Goal: Information Seeking & Learning: Understand process/instructions

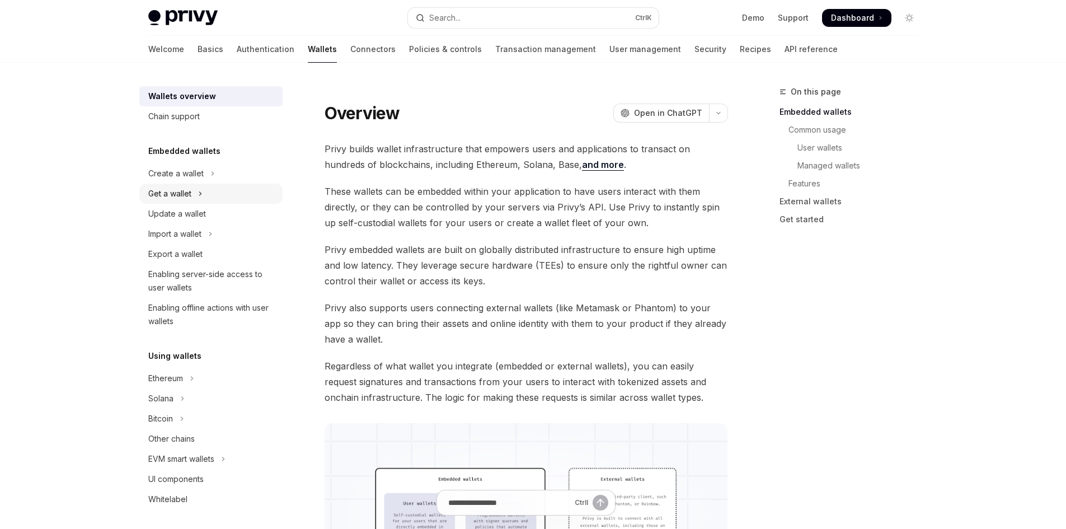
click at [187, 199] on div "Get a wallet" at bounding box center [169, 193] width 43 height 13
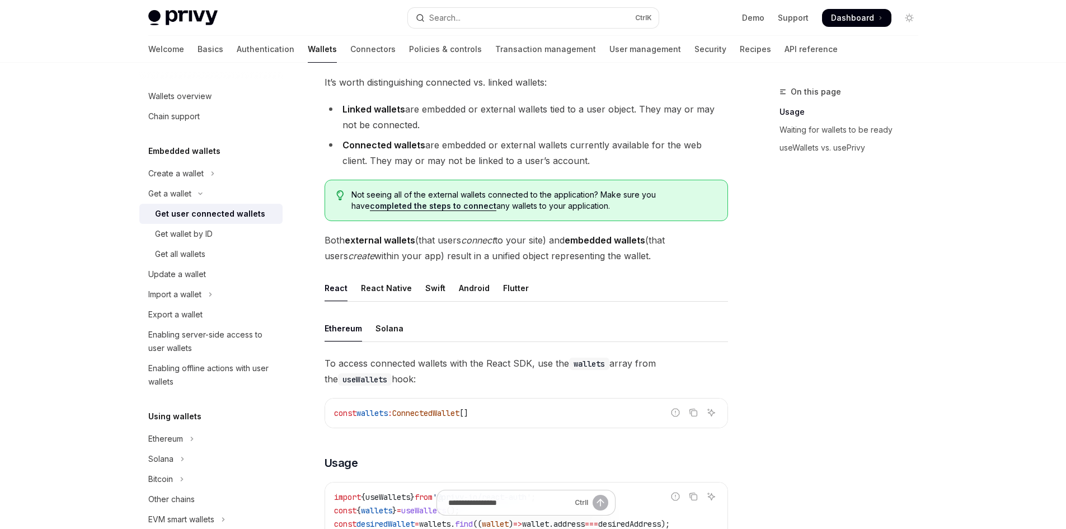
scroll to position [149, 0]
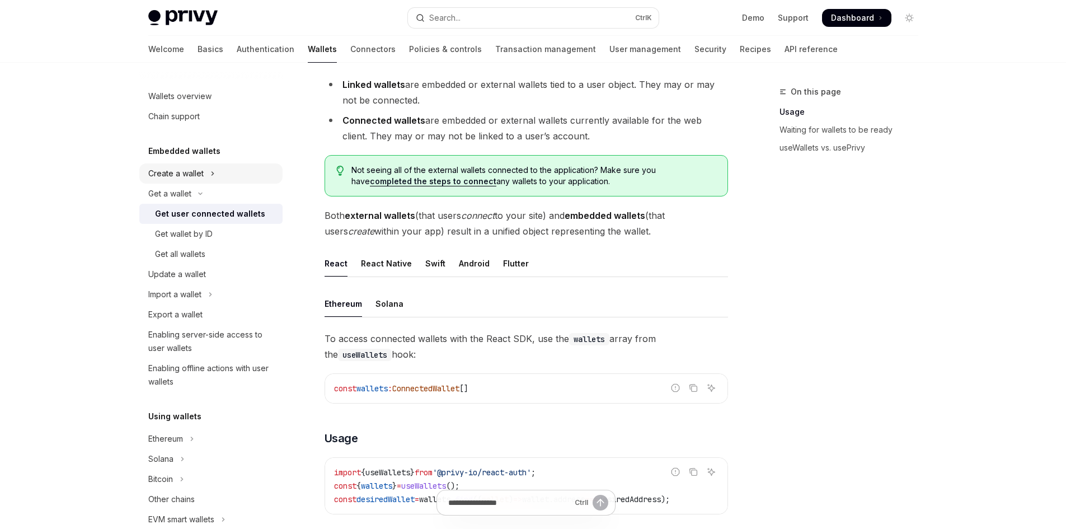
click at [194, 176] on div "Create a wallet" at bounding box center [175, 173] width 55 height 13
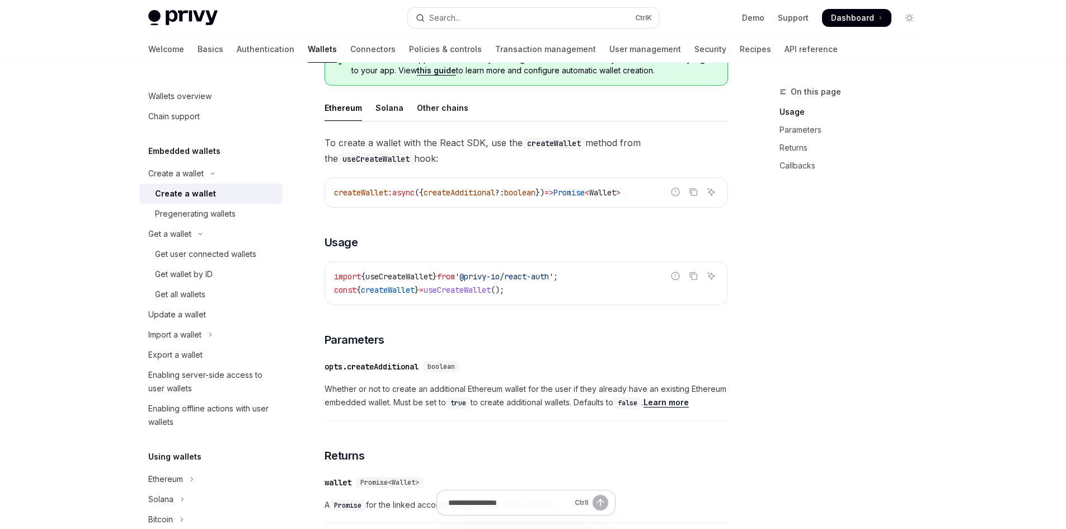
scroll to position [149, 0]
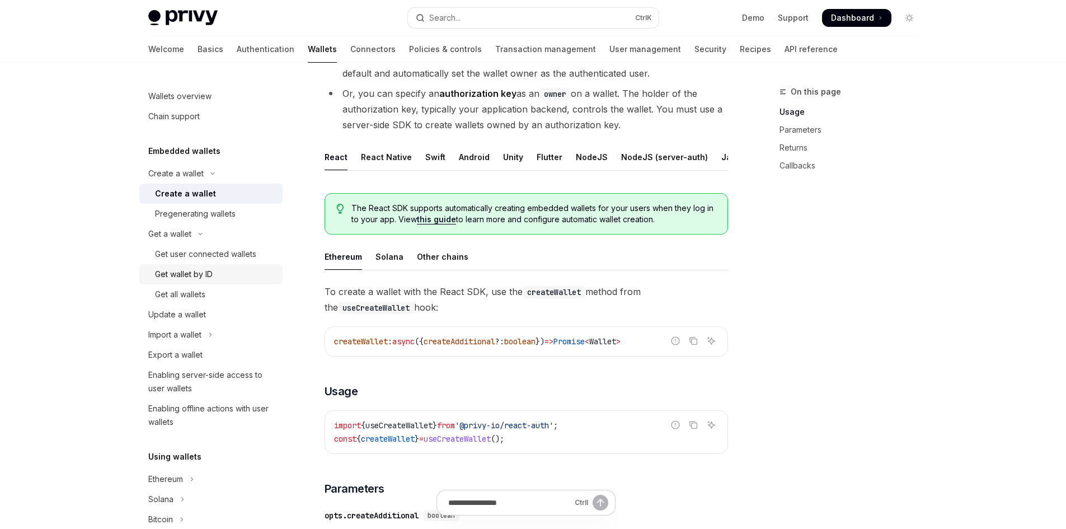
click at [194, 271] on div "Get wallet by ID" at bounding box center [184, 274] width 58 height 13
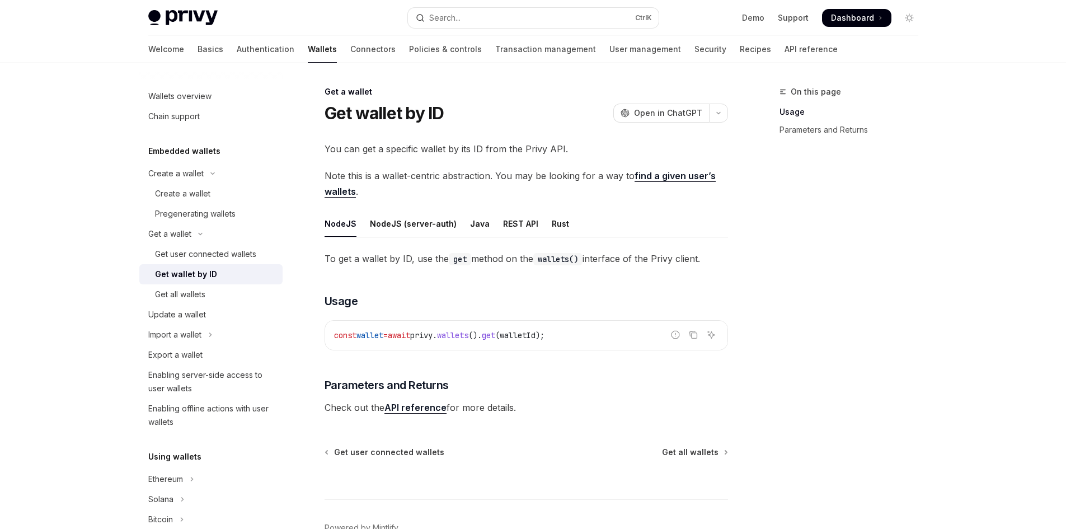
click at [455, 344] on div "const wallet = await privy . wallets (). get ( walletId );" at bounding box center [526, 335] width 402 height 29
click at [490, 320] on div "To get a wallet by ID, use the get method on the wallets() interface of the Pri…" at bounding box center [526, 333] width 403 height 165
click at [536, 334] on span "walletId" at bounding box center [518, 335] width 36 height 10
click at [410, 332] on span "await" at bounding box center [399, 335] width 22 height 10
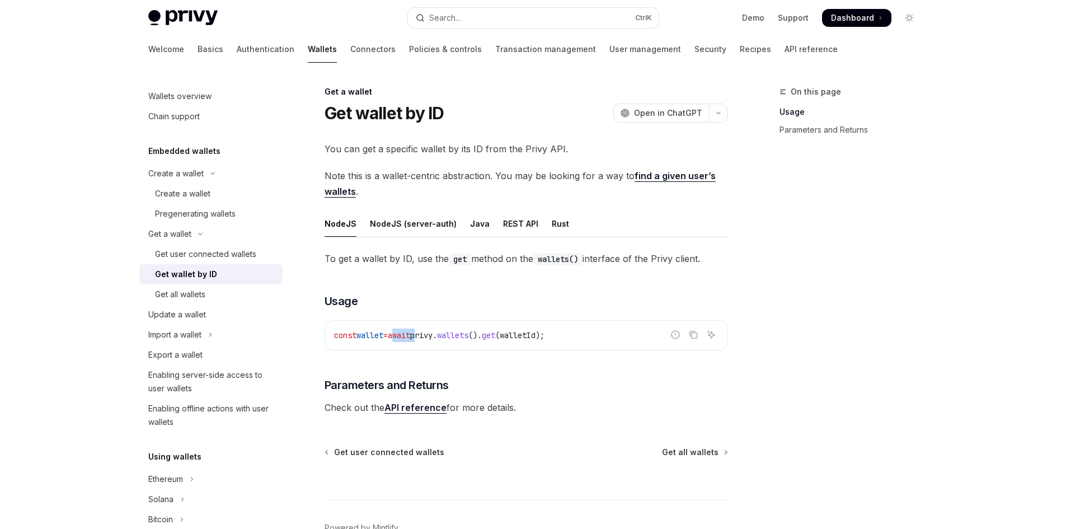
click at [410, 332] on span "await" at bounding box center [399, 335] width 22 height 10
click at [536, 336] on span "walletId" at bounding box center [518, 335] width 36 height 10
click at [471, 360] on div "To get a wallet by ID, use the get method on the wallets() interface of the Pri…" at bounding box center [526, 333] width 403 height 165
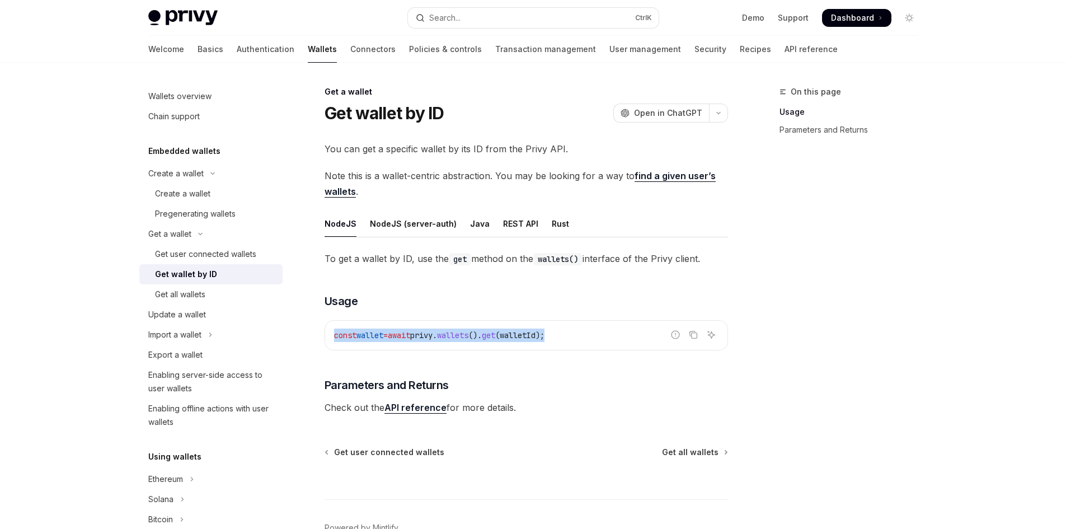
drag, startPoint x: 331, startPoint y: 333, endPoint x: 592, endPoint y: 333, distance: 260.2
click at [592, 333] on div "const wallet = await privy . wallets (). get ( walletId );" at bounding box center [526, 335] width 402 height 29
click at [598, 334] on code "const wallet = await privy . wallets (). get ( walletId );" at bounding box center [526, 335] width 384 height 13
drag, startPoint x: 429, startPoint y: 259, endPoint x: 725, endPoint y: 261, distance: 296.1
click at [725, 261] on span "To get a wallet by ID, use the get method on the wallets() interface of the Pri…" at bounding box center [526, 259] width 403 height 16
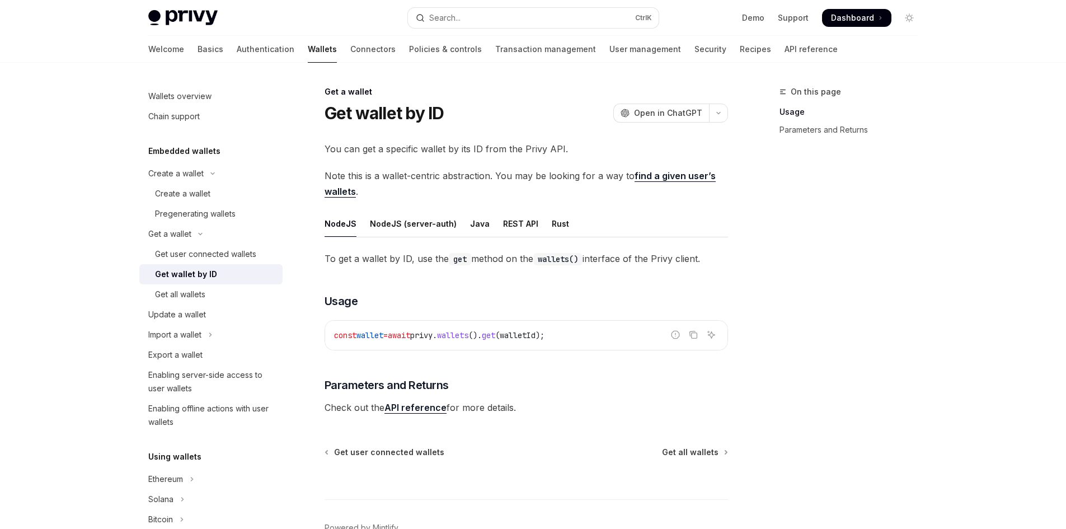
click at [725, 261] on span "To get a wallet by ID, use the get method on the wallets() interface of the Pri…" at bounding box center [526, 259] width 403 height 16
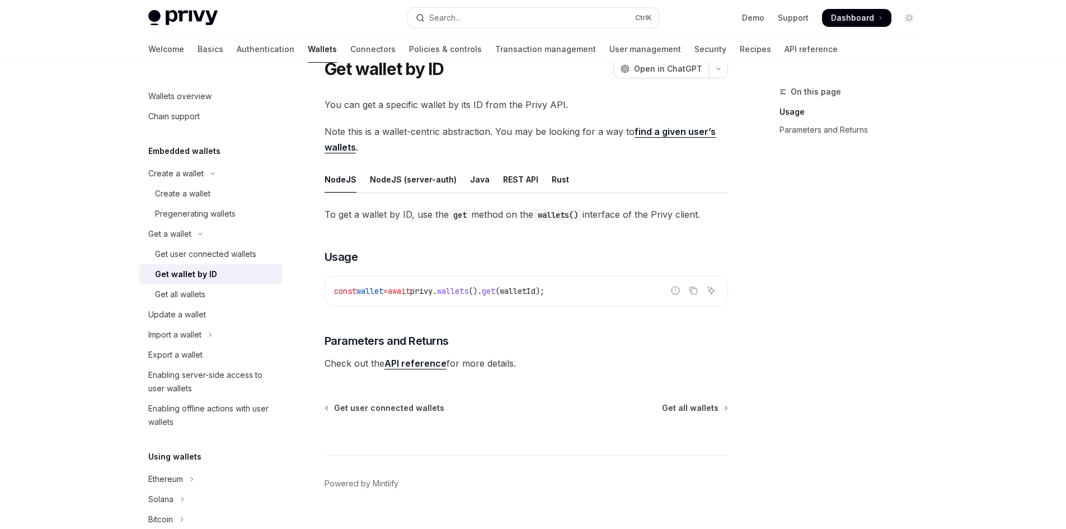
scroll to position [67, 0]
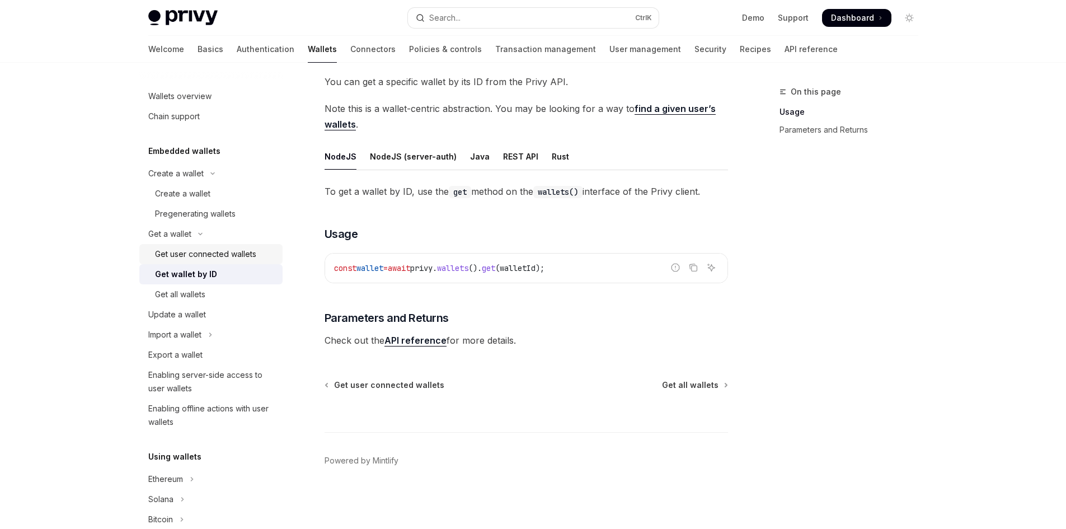
click at [223, 252] on div "Get user connected wallets" at bounding box center [205, 253] width 101 height 13
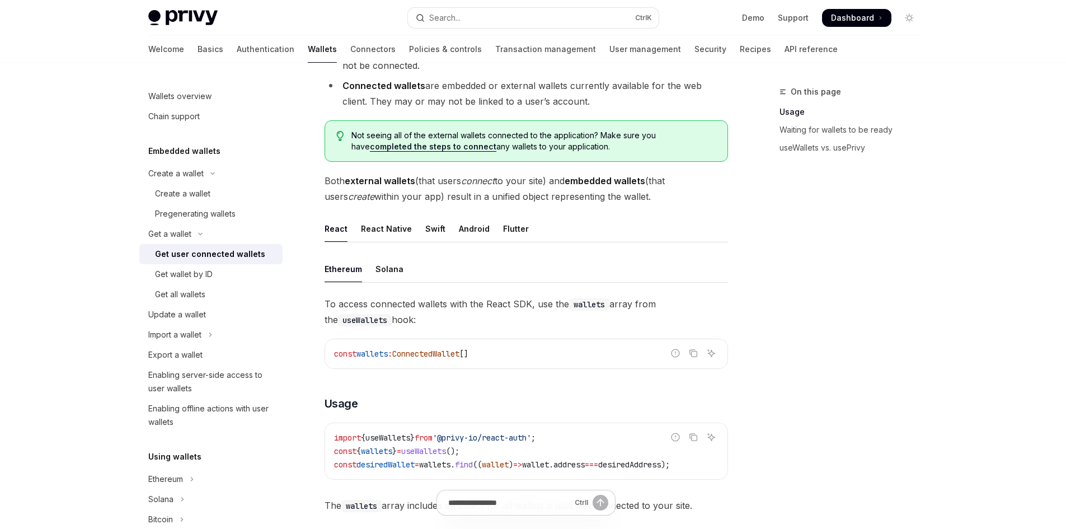
scroll to position [224, 0]
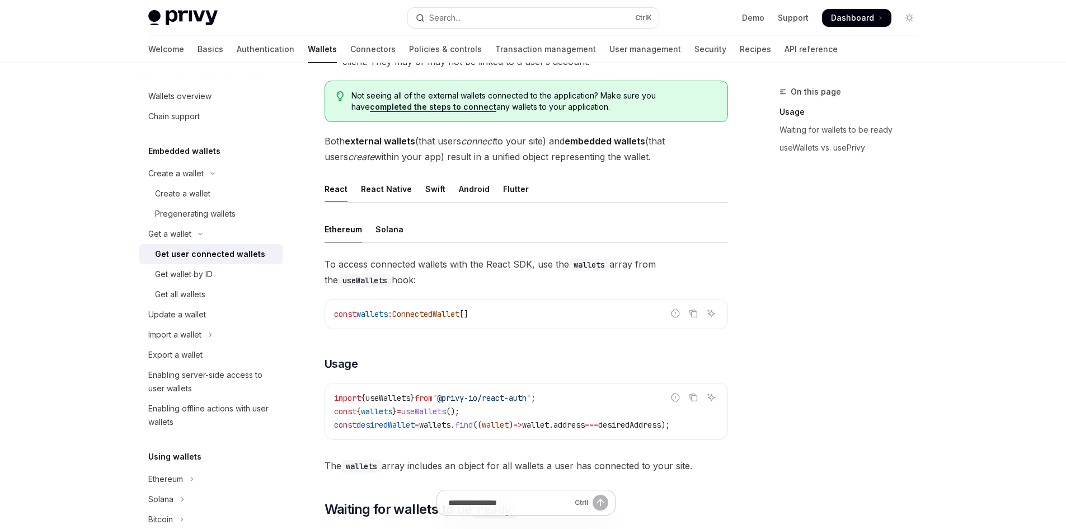
click at [450, 422] on span "wallets" at bounding box center [434, 425] width 31 height 10
click at [473, 424] on span "find" at bounding box center [464, 425] width 18 height 10
click at [516, 419] on code "import { useWallets } from '@privy-io/react-auth' ; const { wallets } = useWall…" at bounding box center [526, 411] width 384 height 40
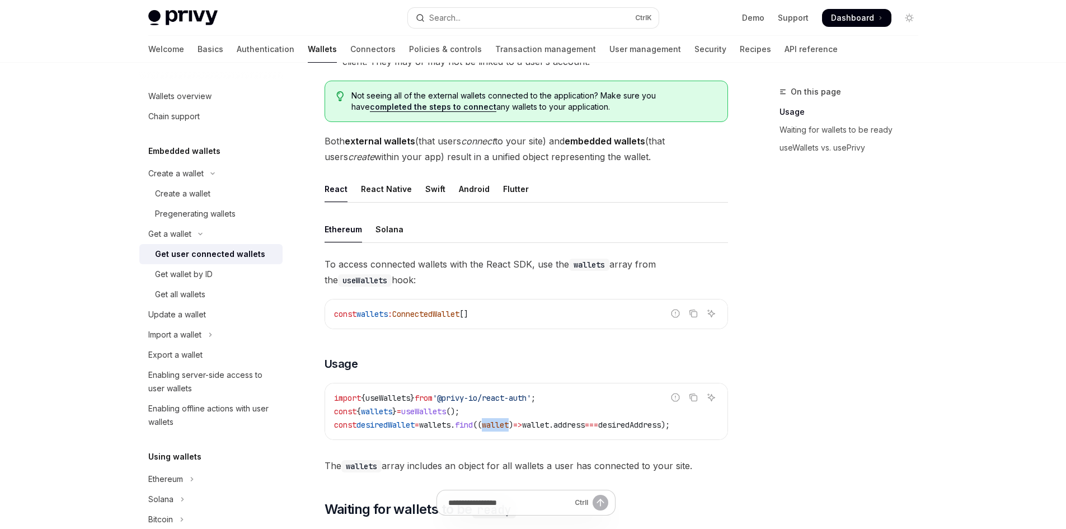
click at [516, 419] on code "import { useWallets } from '@privy-io/react-auth' ; const { wallets } = useWall…" at bounding box center [526, 411] width 384 height 40
click at [549, 424] on span "wallet" at bounding box center [535, 425] width 27 height 10
click at [585, 424] on span "address" at bounding box center [568, 425] width 31 height 10
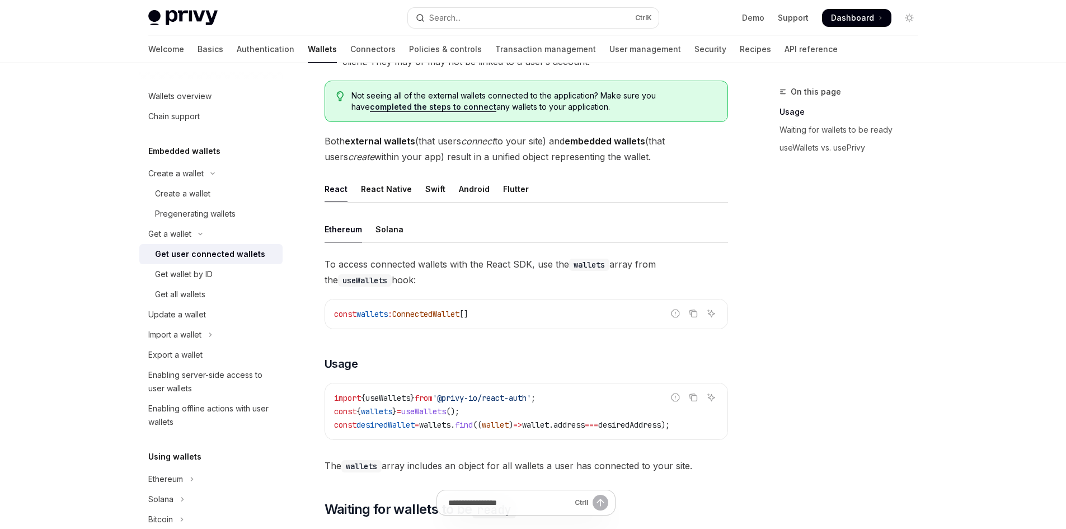
click at [611, 394] on code "import { useWallets } from '@privy-io/react-auth' ; const { wallets } = useWall…" at bounding box center [526, 411] width 384 height 40
drag, startPoint x: 644, startPoint y: 423, endPoint x: 711, endPoint y: 425, distance: 67.2
click at [670, 425] on span "const desiredWallet = wallets . find (( wallet ) => wallet . address === desire…" at bounding box center [502, 425] width 336 height 10
drag, startPoint x: 711, startPoint y: 425, endPoint x: 646, endPoint y: 421, distance: 65.0
click at [646, 421] on span "const desiredWallet = wallets . find (( wallet ) => wallet . address === desire…" at bounding box center [502, 425] width 336 height 10
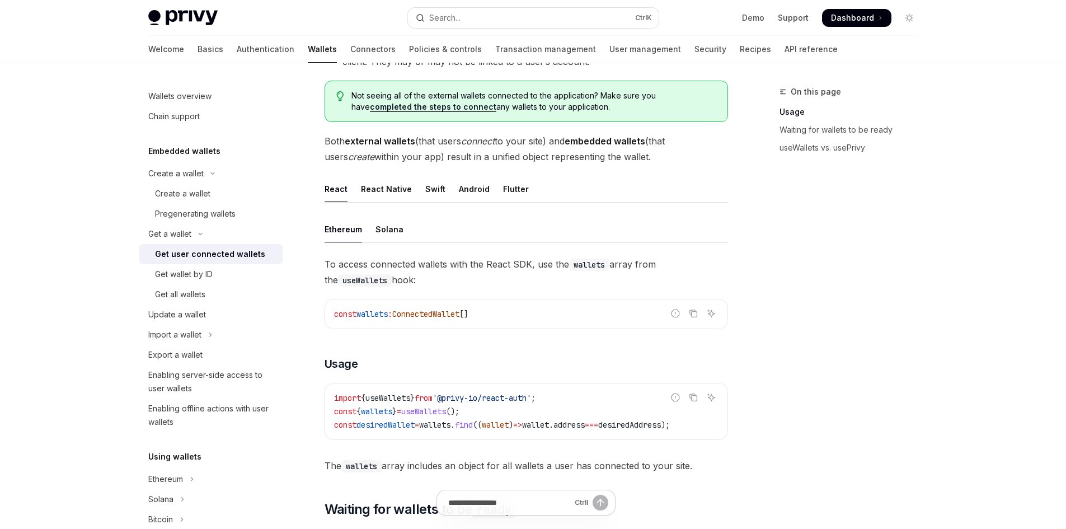
drag, startPoint x: 667, startPoint y: 416, endPoint x: 650, endPoint y: 412, distance: 16.7
click at [650, 412] on div "Report incorrect code" at bounding box center [675, 414] width 79 height 11
drag, startPoint x: 644, startPoint y: 422, endPoint x: 712, endPoint y: 422, distance: 68.3
click at [670, 422] on span "const desiredWallet = wallets . find (( wallet ) => wallet . address === desire…" at bounding box center [502, 425] width 336 height 10
click at [670, 422] on span ");" at bounding box center [665, 425] width 9 height 10
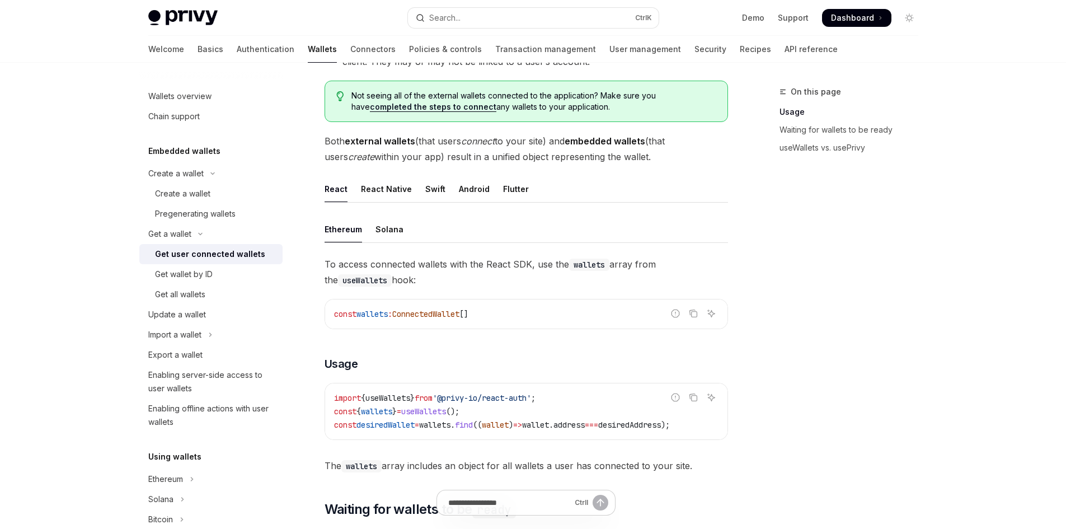
drag, startPoint x: 710, startPoint y: 426, endPoint x: 643, endPoint y: 428, distance: 66.6
click at [643, 428] on span "desiredAddress" at bounding box center [629, 425] width 63 height 10
click at [668, 382] on div "To access connected wallets with the React SDK, use the wallets array from the …" at bounding box center [526, 364] width 403 height 217
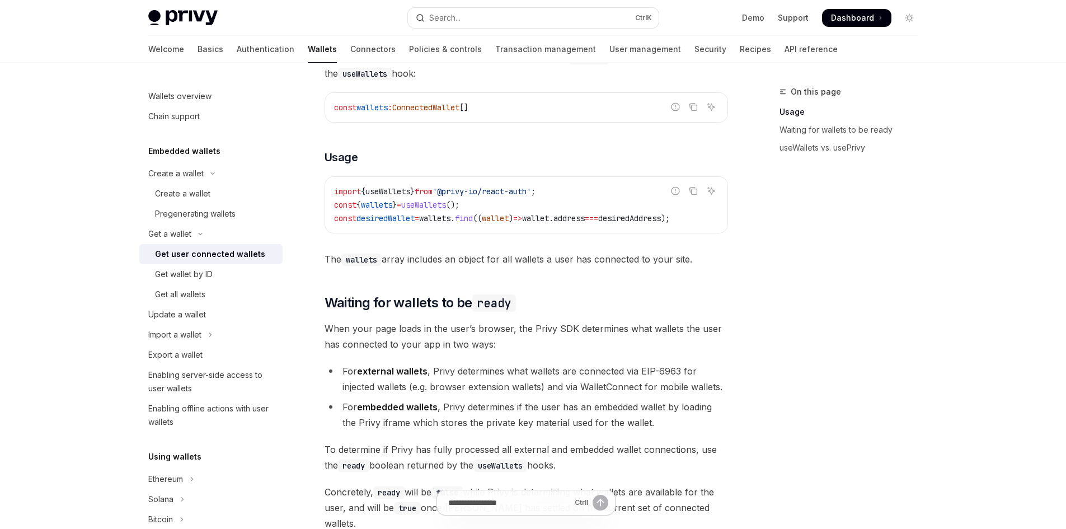
scroll to position [448, 0]
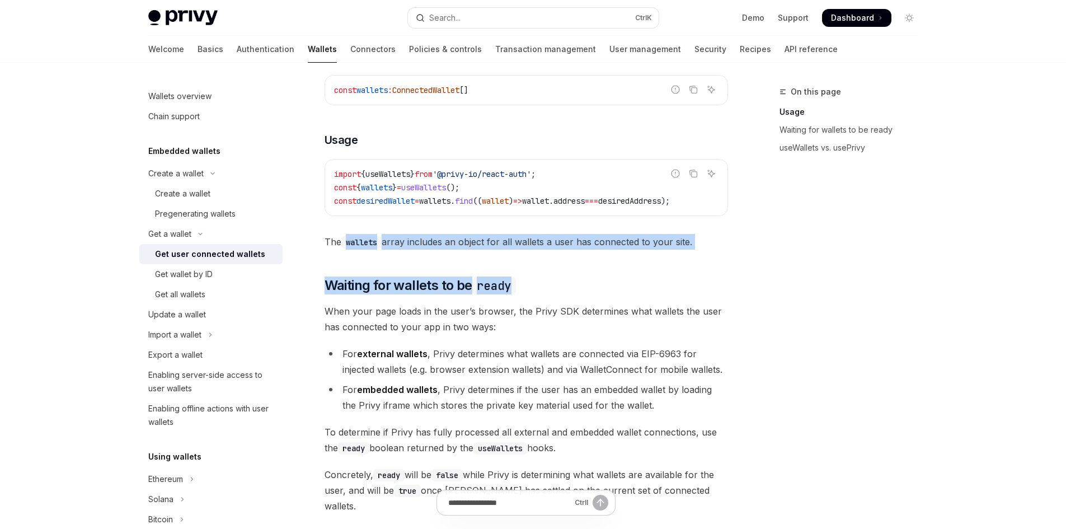
drag, startPoint x: 339, startPoint y: 247, endPoint x: 756, endPoint y: 256, distance: 417.0
click at [756, 256] on div "On this page Usage Waiting for wallets to be ready useWallets vs. usePrivy Get …" at bounding box center [533, 337] width 788 height 1445
drag, startPoint x: 756, startPoint y: 256, endPoint x: 650, endPoint y: 246, distance: 106.3
click at [650, 246] on div "On this page Usage Waiting for wallets to be ready useWallets vs. usePrivy Get …" at bounding box center [533, 337] width 788 height 1445
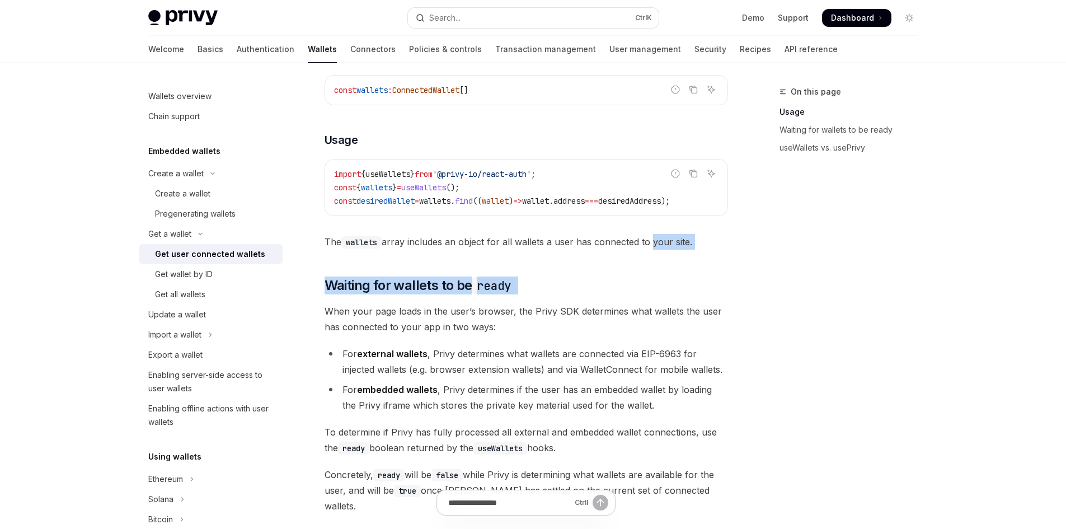
click at [650, 246] on span "The wallets array includes an object for all wallets a user has connected to yo…" at bounding box center [526, 242] width 403 height 16
drag, startPoint x: 692, startPoint y: 246, endPoint x: 317, endPoint y: 250, distance: 375.5
click at [317, 250] on div "Get a wallet Get user connected wallets OpenAI Open in ChatGPT OpenAI Open in C…" at bounding box center [421, 348] width 618 height 1423
click at [443, 257] on div "Ethereum Solana To access connected wallets with the React SDK, use the wallets…" at bounding box center [526, 435] width 403 height 887
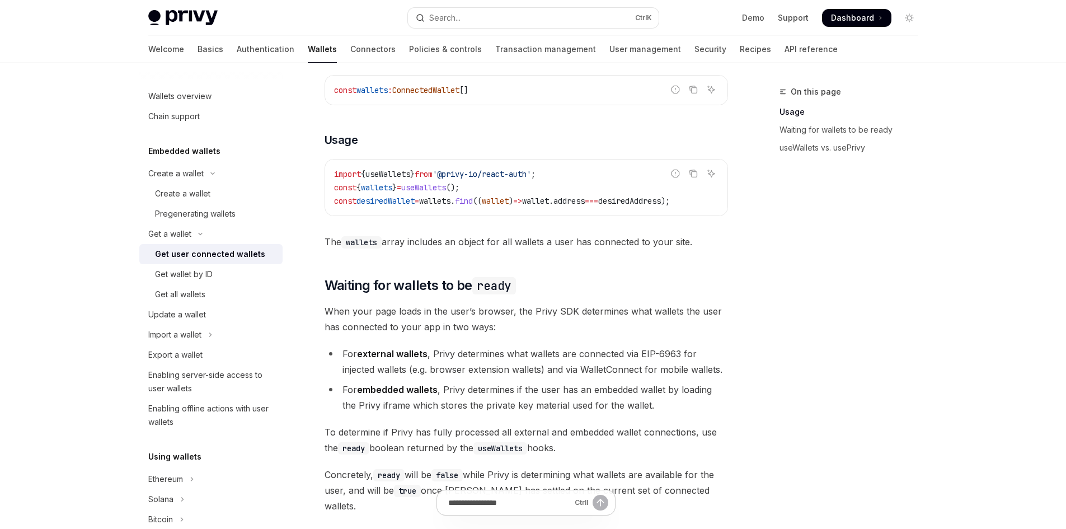
drag, startPoint x: 403, startPoint y: 212, endPoint x: 363, endPoint y: 207, distance: 40.0
click at [363, 207] on div "import { useWallets } from '@privy-io/react-auth' ; const { wallets } = useWall…" at bounding box center [526, 187] width 402 height 56
click at [377, 220] on div "To access connected wallets with the React SDK, use the wallets array from the …" at bounding box center [526, 140] width 403 height 217
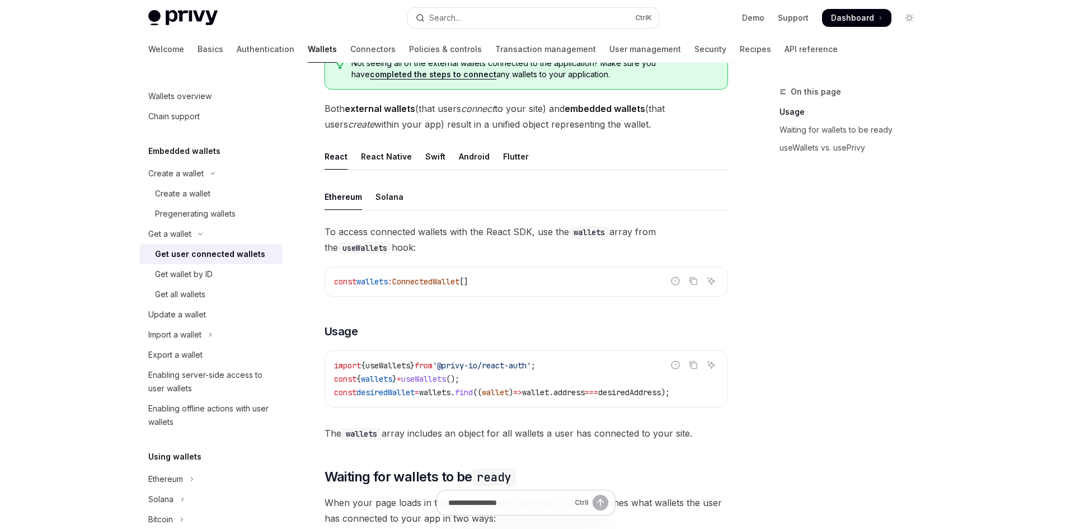
scroll to position [224, 0]
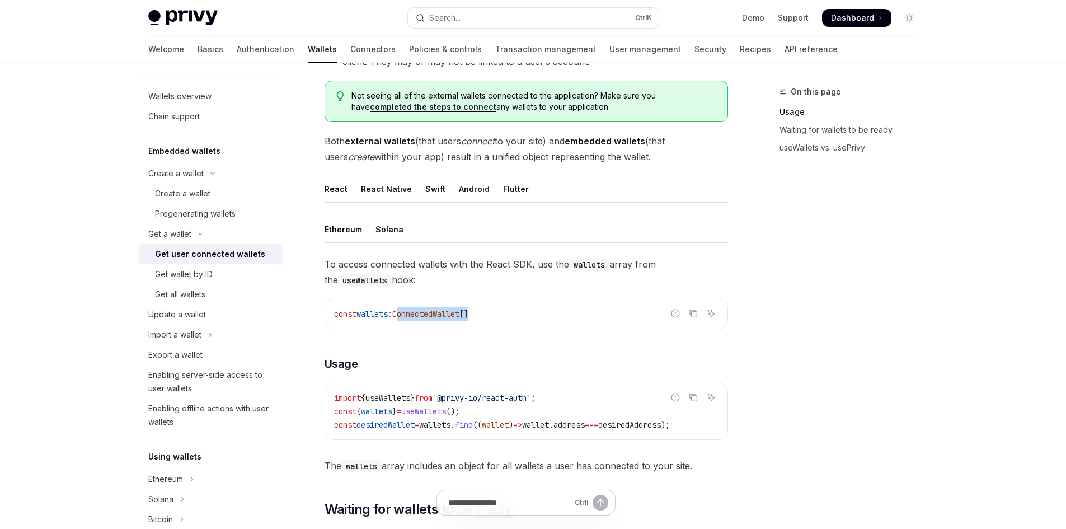
drag, startPoint x: 403, startPoint y: 315, endPoint x: 508, endPoint y: 318, distance: 104.7
click at [508, 318] on code "const wallets : ConnectedWallet []" at bounding box center [526, 313] width 384 height 13
click at [382, 225] on div "Solana" at bounding box center [390, 229] width 28 height 26
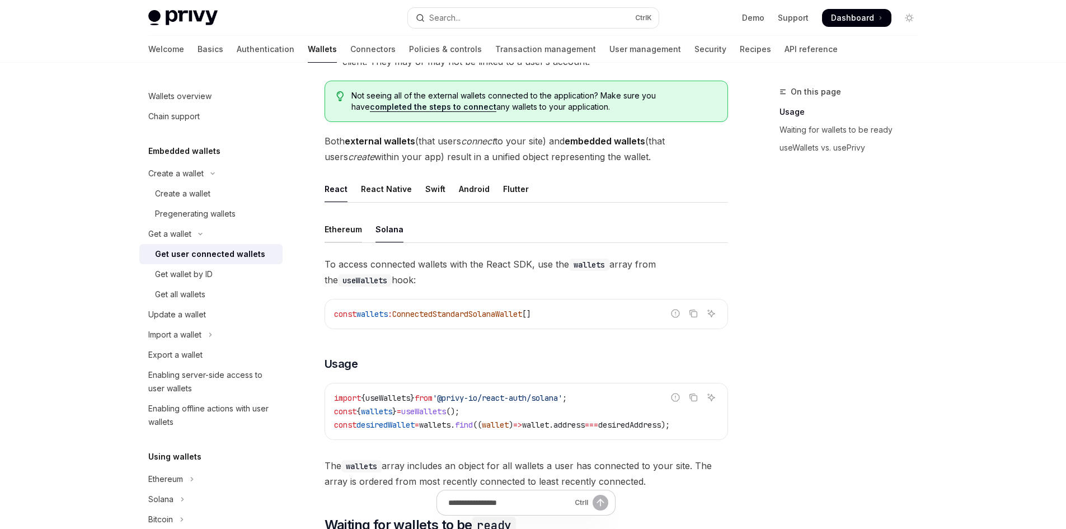
click at [348, 236] on div "Ethereum" at bounding box center [343, 229] width 37 height 26
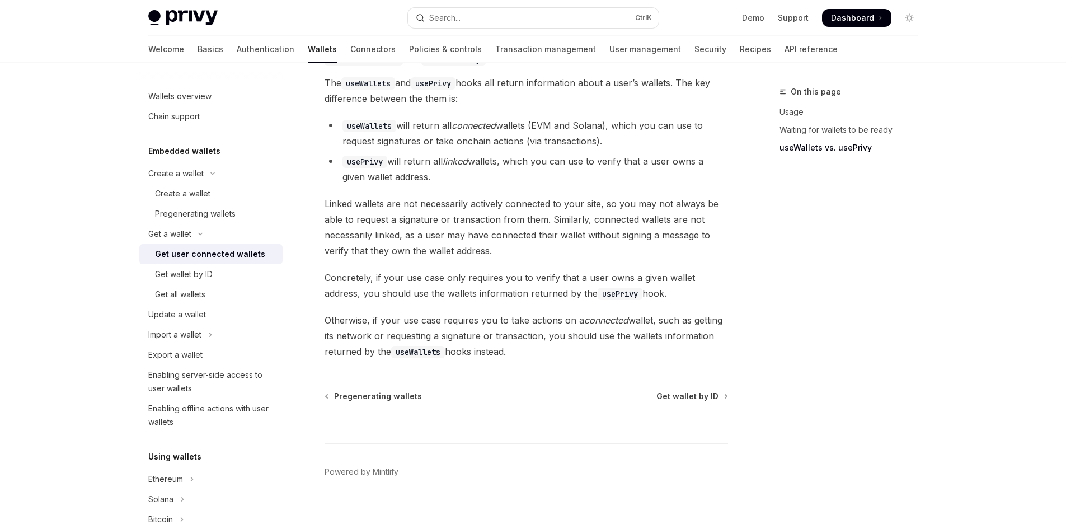
scroll to position [893, 0]
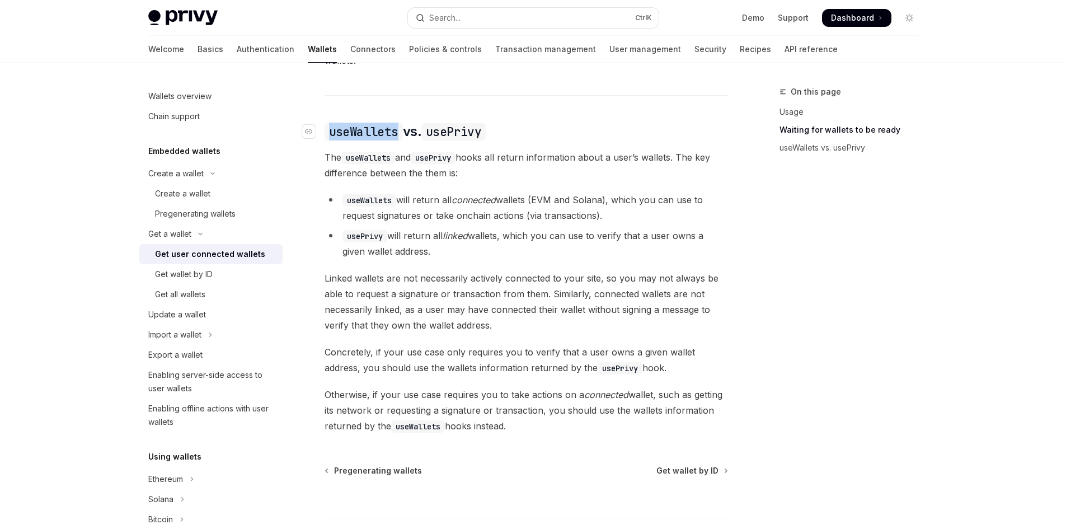
drag, startPoint x: 332, startPoint y: 117, endPoint x: 401, endPoint y: 124, distance: 69.8
click at [401, 124] on span "useWallets vs. usePrivy" at bounding box center [405, 132] width 161 height 18
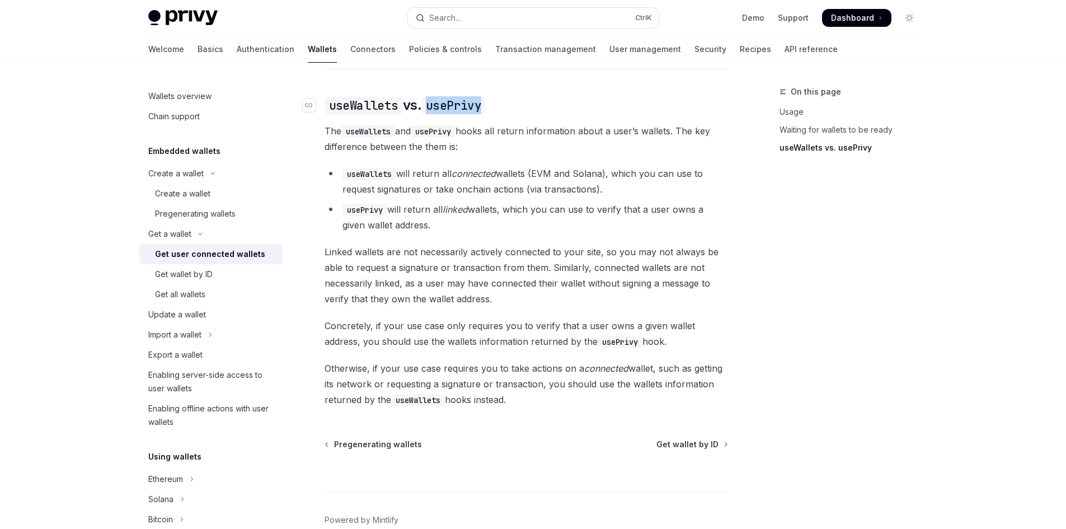
drag, startPoint x: 426, startPoint y: 98, endPoint x: 506, endPoint y: 94, distance: 80.1
click at [506, 96] on h2 "​ useWallets vs. usePrivy" at bounding box center [526, 105] width 403 height 18
drag, startPoint x: 403, startPoint y: 97, endPoint x: 333, endPoint y: 91, distance: 70.2
click at [333, 96] on span "useWallets vs. usePrivy" at bounding box center [405, 105] width 161 height 18
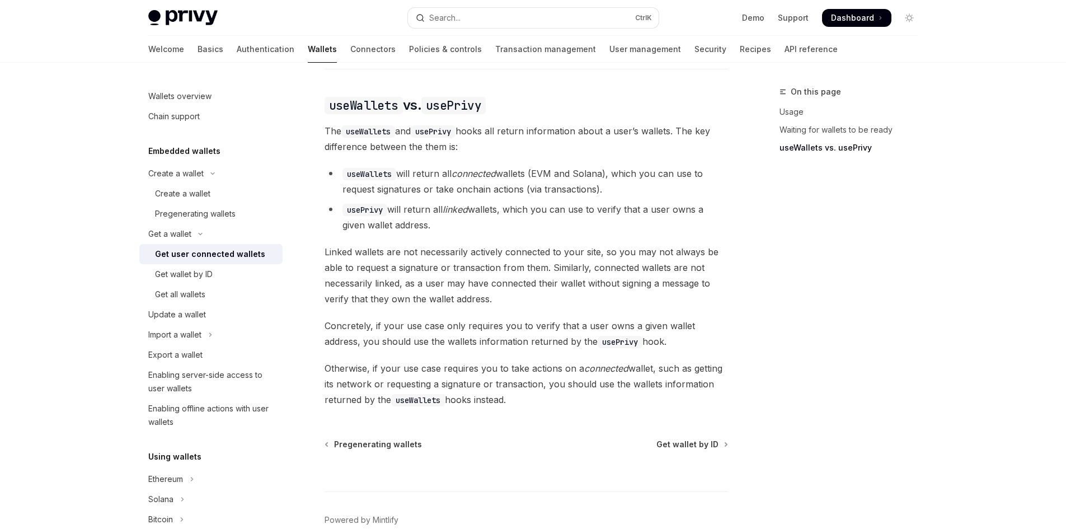
click at [386, 125] on code "useWallets" at bounding box center [368, 131] width 54 height 12
drag, startPoint x: 402, startPoint y: 100, endPoint x: 328, endPoint y: 95, distance: 74.0
click at [328, 96] on span "useWallets vs. usePrivy" at bounding box center [405, 105] width 161 height 18
click at [350, 123] on span "The useWallets and usePrivy hooks all return information about a user’s wallets…" at bounding box center [526, 138] width 403 height 31
click at [212, 265] on link "Get wallet by ID" at bounding box center [210, 274] width 143 height 20
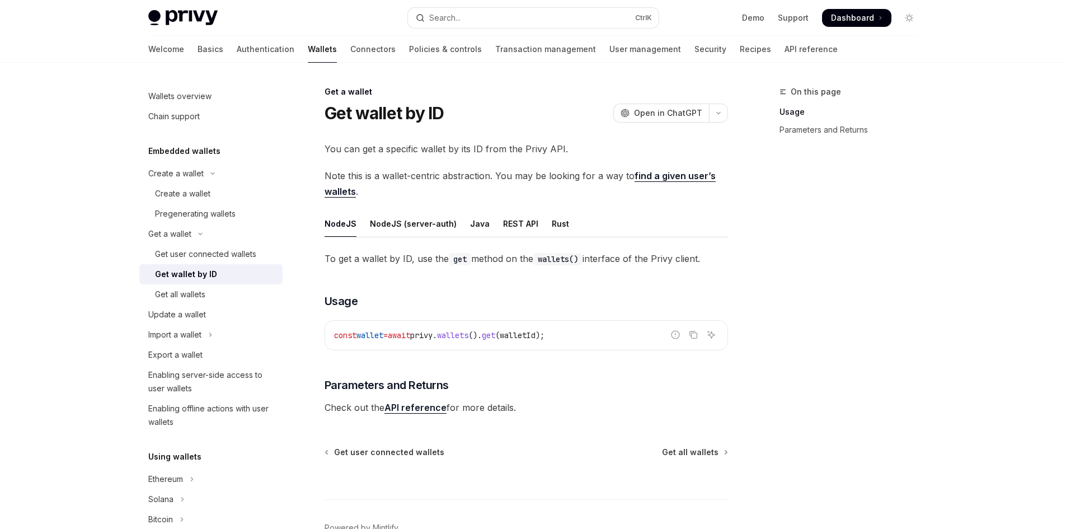
scroll to position [67, 0]
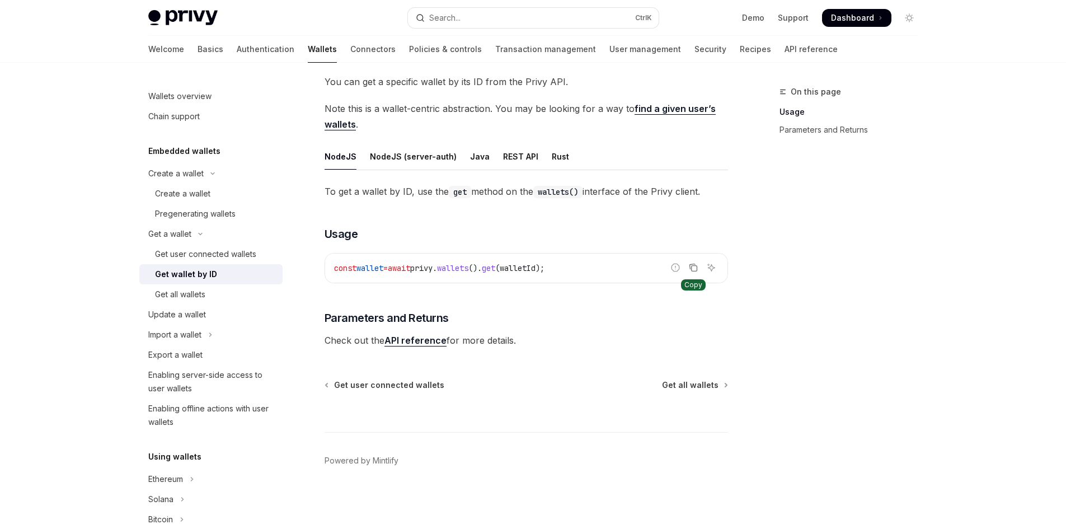
click at [693, 269] on icon "Copy the contents from the code block" at bounding box center [693, 267] width 9 height 9
drag, startPoint x: 317, startPoint y: 271, endPoint x: 630, endPoint y: 271, distance: 313.4
click at [630, 271] on div "Get a wallet Get wallet by ID OpenAI Open in ChatGPT OpenAI Open in ChatGPT You…" at bounding box center [421, 273] width 618 height 511
copy span "const wallet = await privy . wallets (). get ( walletId );"
click at [484, 302] on div "To get a wallet by ID, use the get method on the wallets() interface of the Pri…" at bounding box center [526, 266] width 403 height 165
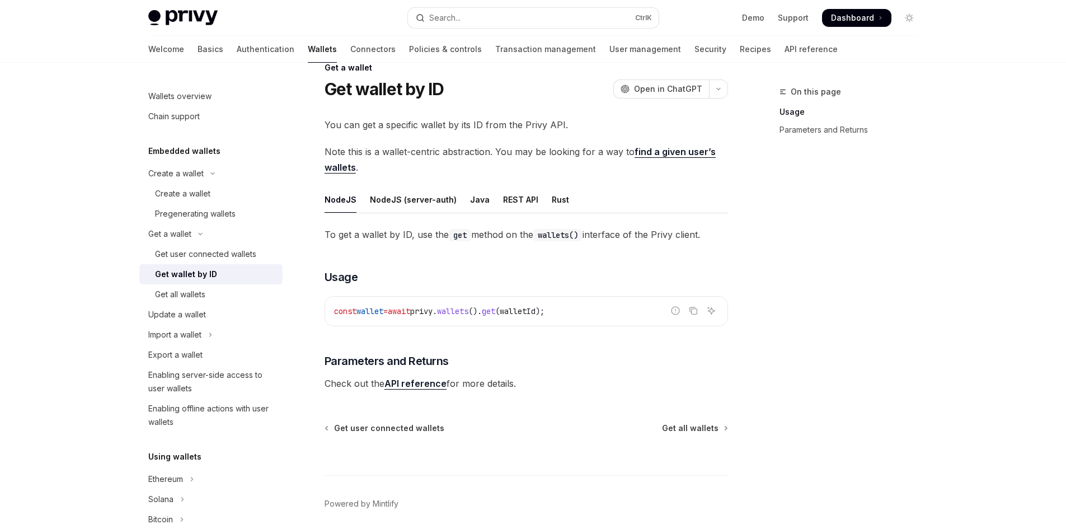
scroll to position [0, 0]
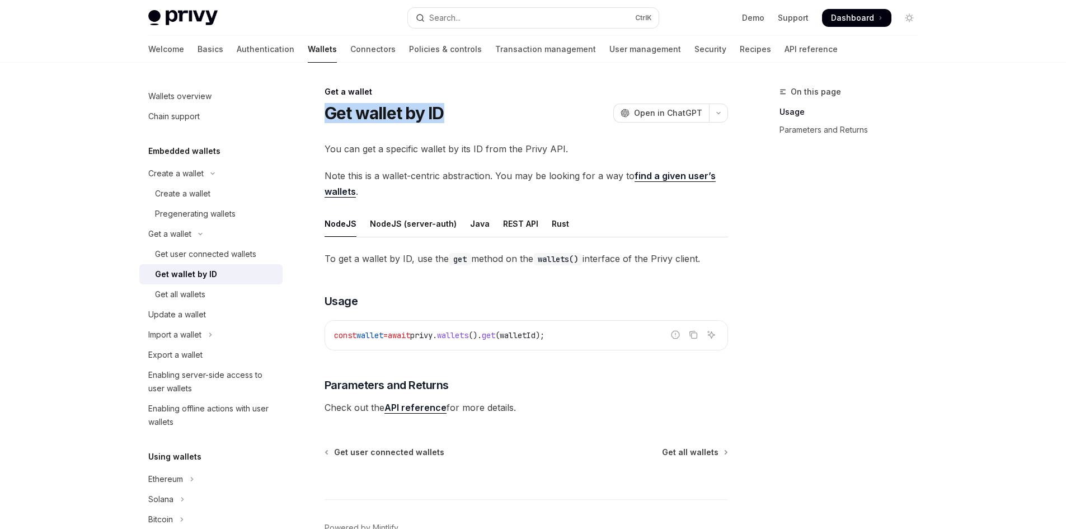
drag, startPoint x: 328, startPoint y: 110, endPoint x: 449, endPoint y: 122, distance: 121.5
click at [449, 122] on div "Get wallet by ID OpenAI Open in ChatGPT" at bounding box center [526, 113] width 403 height 20
click at [173, 251] on div "Get user connected wallets" at bounding box center [205, 253] width 101 height 13
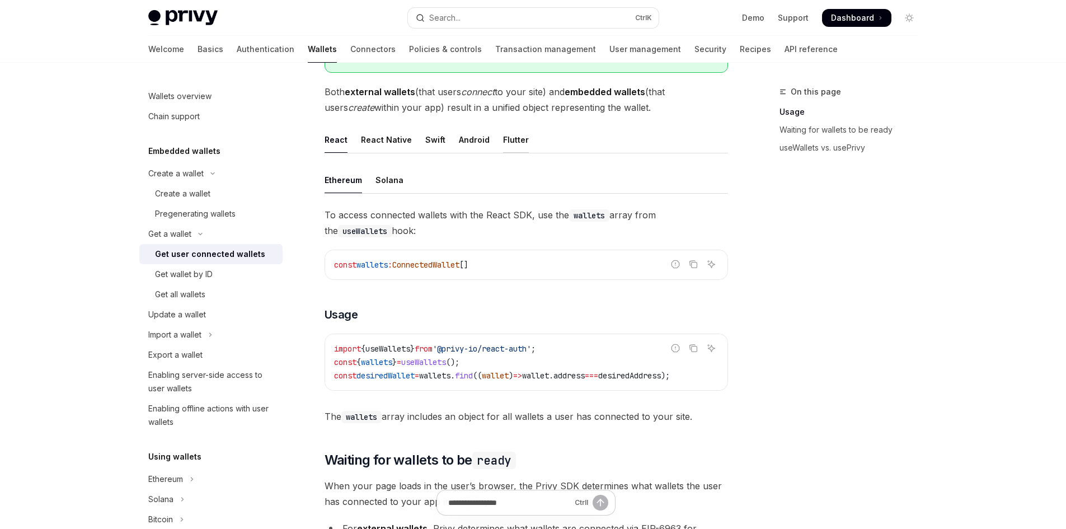
scroll to position [298, 0]
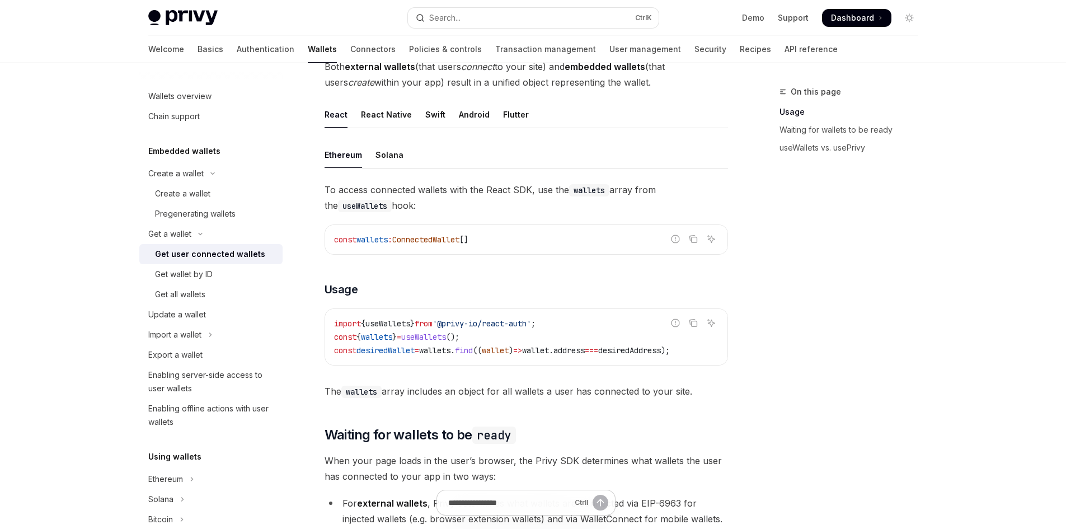
drag, startPoint x: 323, startPoint y: 187, endPoint x: 573, endPoint y: 205, distance: 250.8
click at [573, 205] on div "Get a wallet Get user connected wallets OpenAI Open in ChatGPT OpenAI Open in C…" at bounding box center [421, 498] width 618 height 1423
click at [573, 205] on span "To access connected wallets with the React SDK, use the wallets array from the …" at bounding box center [526, 197] width 403 height 31
drag, startPoint x: 542, startPoint y: 238, endPoint x: 330, endPoint y: 249, distance: 211.8
click at [330, 249] on div "const wallets : ConnectedWallet []" at bounding box center [526, 239] width 402 height 29
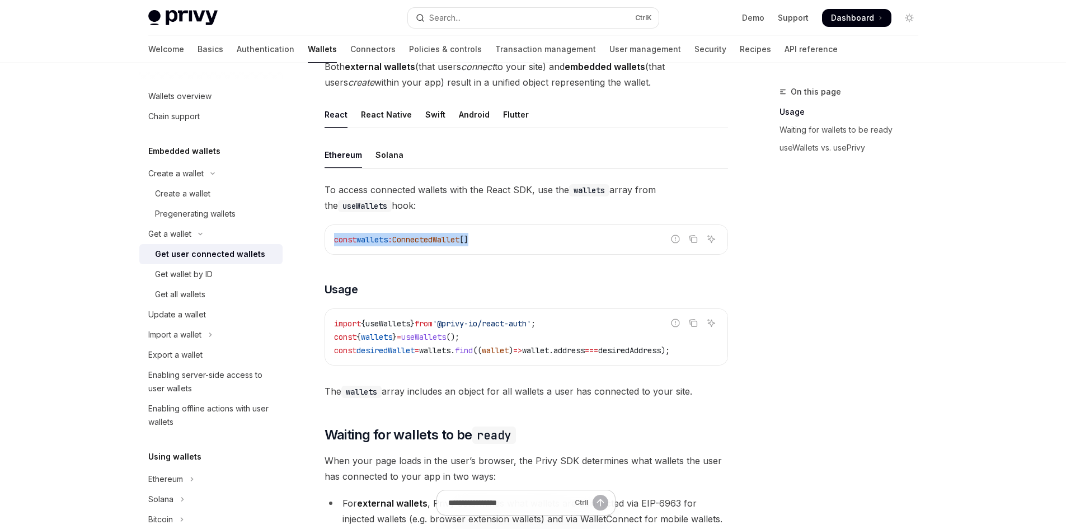
copy span "const wallets : ConnectedWallet []"
click at [346, 283] on span "Usage" at bounding box center [342, 289] width 34 height 16
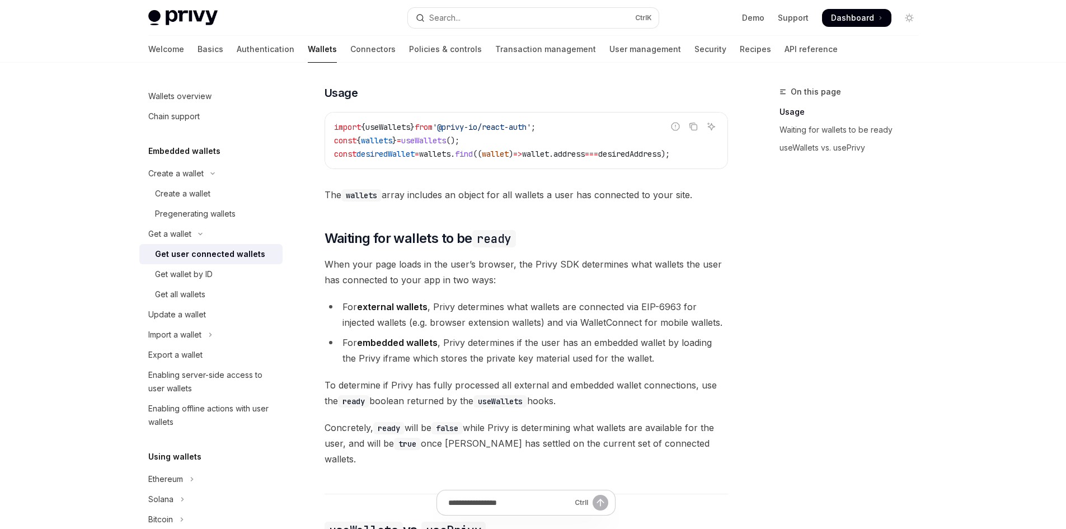
scroll to position [345, 0]
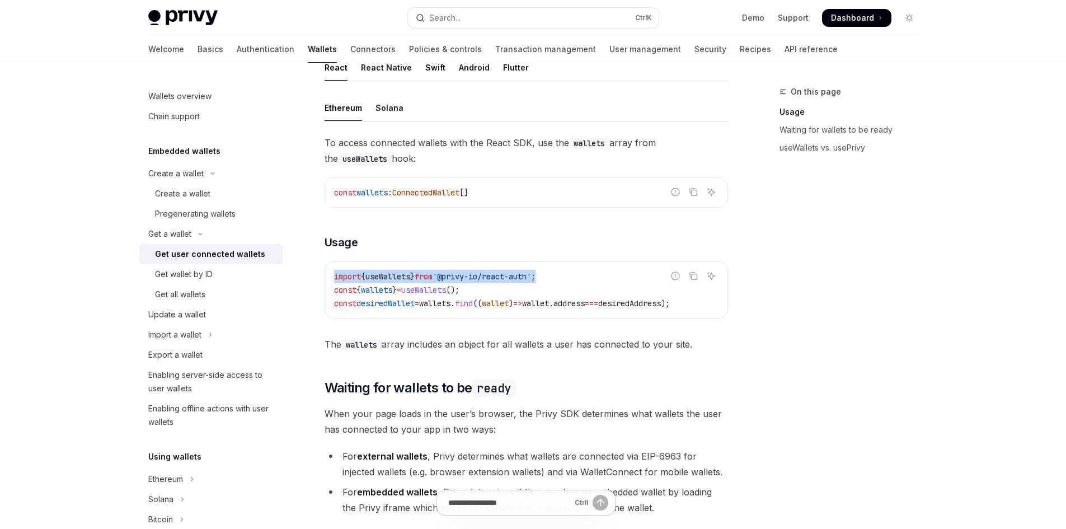
drag, startPoint x: 330, startPoint y: 279, endPoint x: 571, endPoint y: 266, distance: 241.5
click at [571, 266] on div "import { useWallets } from '@privy-io/react-auth' ; const { wallets } = useWall…" at bounding box center [526, 290] width 402 height 56
click at [678, 279] on icon "Report incorrect code" at bounding box center [675, 275] width 9 height 9
click at [678, 277] on icon "Report incorrect code" at bounding box center [675, 275] width 9 height 9
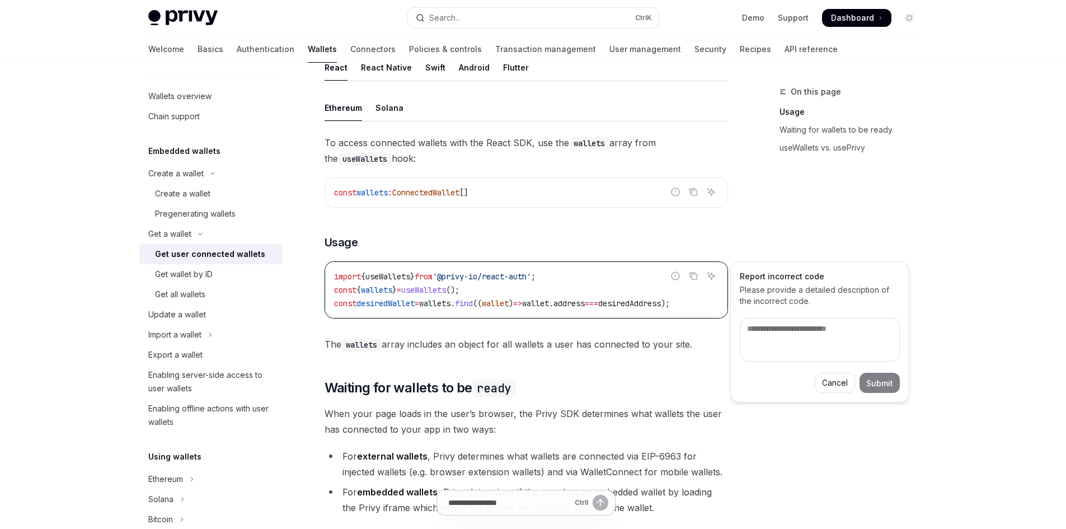
click at [816, 354] on textarea at bounding box center [820, 340] width 160 height 44
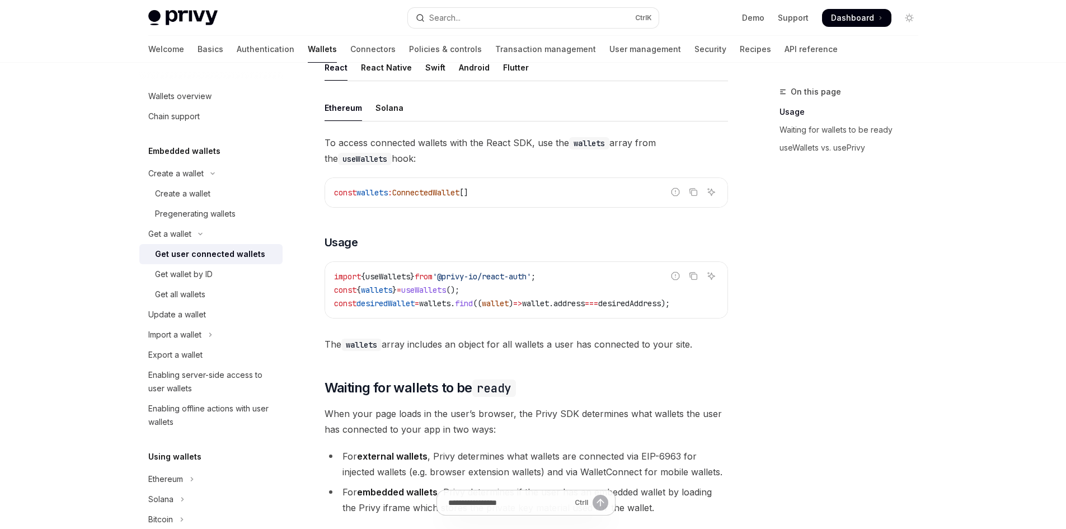
click at [523, 289] on code "import { useWallets } from '@privy-io/react-auth' ; const { wallets } = useWall…" at bounding box center [526, 290] width 384 height 40
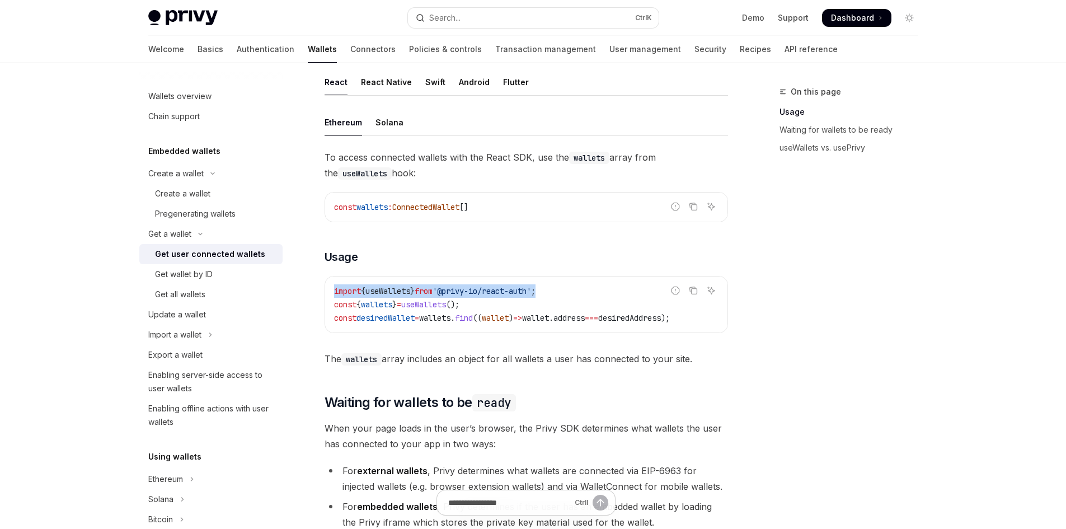
scroll to position [0, 0]
drag, startPoint x: 590, startPoint y: 285, endPoint x: 326, endPoint y: 281, distance: 264.2
click at [326, 281] on div "import { useWallets } from '@privy-io/react-auth' ; const { wallets } = useWall…" at bounding box center [526, 304] width 402 height 56
copy span "import { useWallets } from '@privy-io/react-auth' ;"
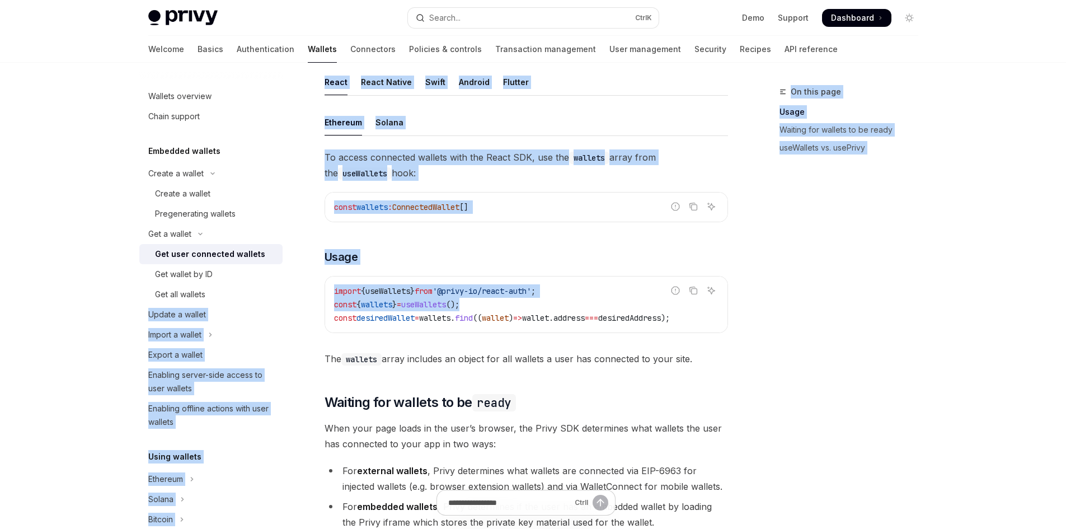
drag, startPoint x: 500, startPoint y: 307, endPoint x: 300, endPoint y: 299, distance: 200.5
click at [300, 299] on div "Wallets overview Chain support Embedded wallets Create a wallet Create a wallet…" at bounding box center [533, 454] width 824 height 1445
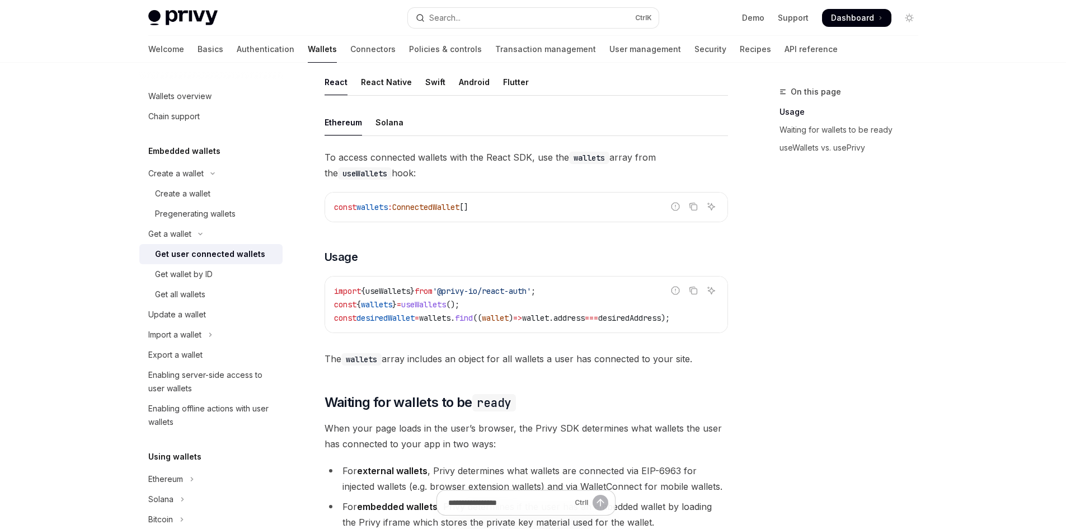
click at [330, 311] on div "import { useWallets } from '@privy-io/react-auth' ; const { wallets } = useWall…" at bounding box center [526, 304] width 402 height 56
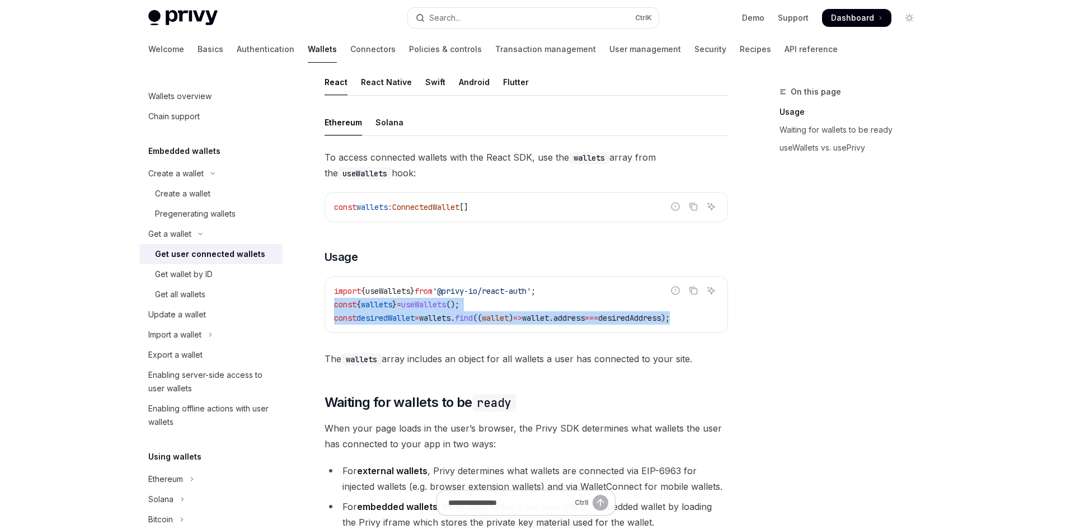
scroll to position [0, 19]
drag, startPoint x: 332, startPoint y: 302, endPoint x: 733, endPoint y: 321, distance: 401.7
click at [733, 321] on div "On this page Usage Waiting for wallets to be ready useWallets vs. usePrivy Get …" at bounding box center [533, 454] width 788 height 1445
copy code "const { wallets } = useWallets (); const desiredWallet = wallets . find (( wall…"
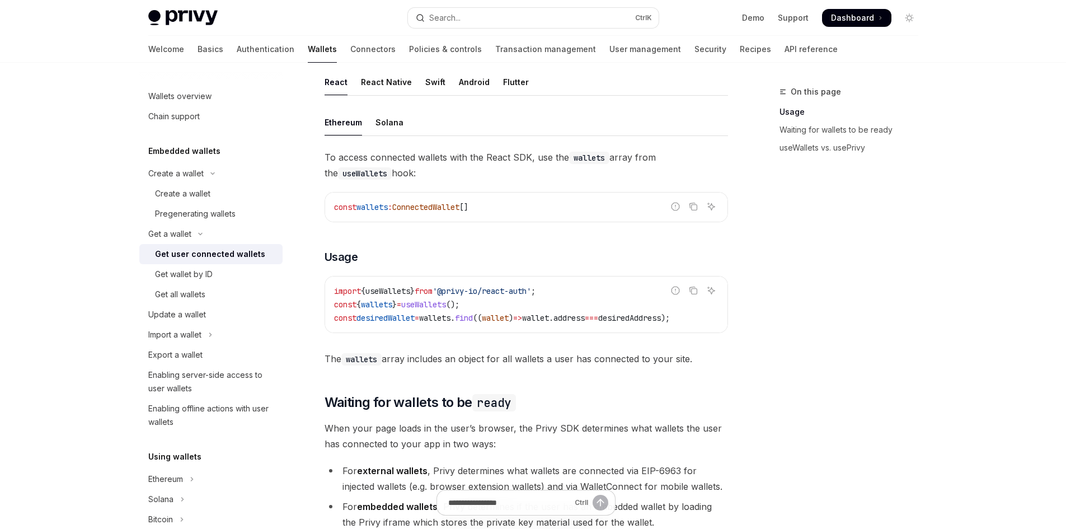
click at [634, 287] on code "import { useWallets } from '@privy-io/react-auth' ; const { wallets } = useWall…" at bounding box center [526, 304] width 384 height 40
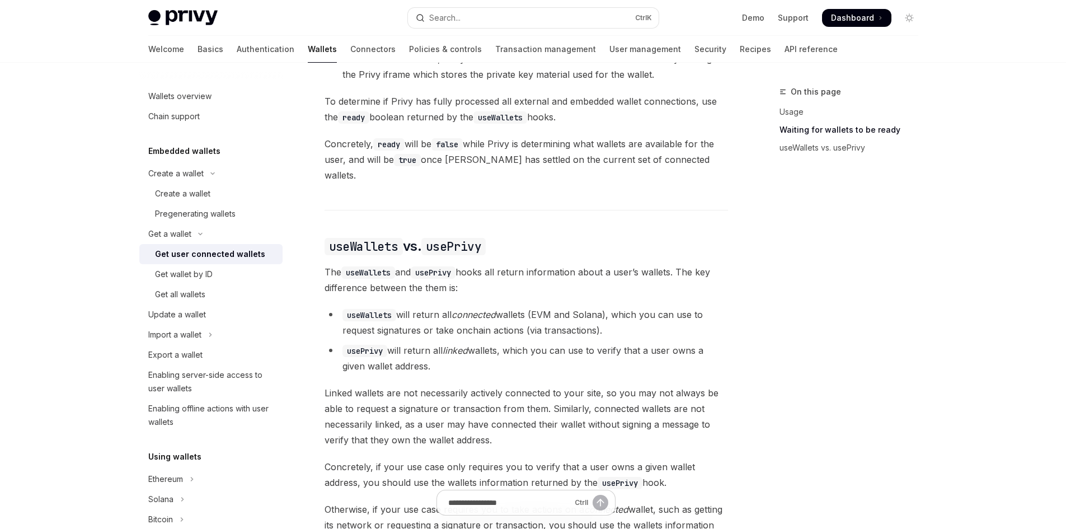
scroll to position [968, 0]
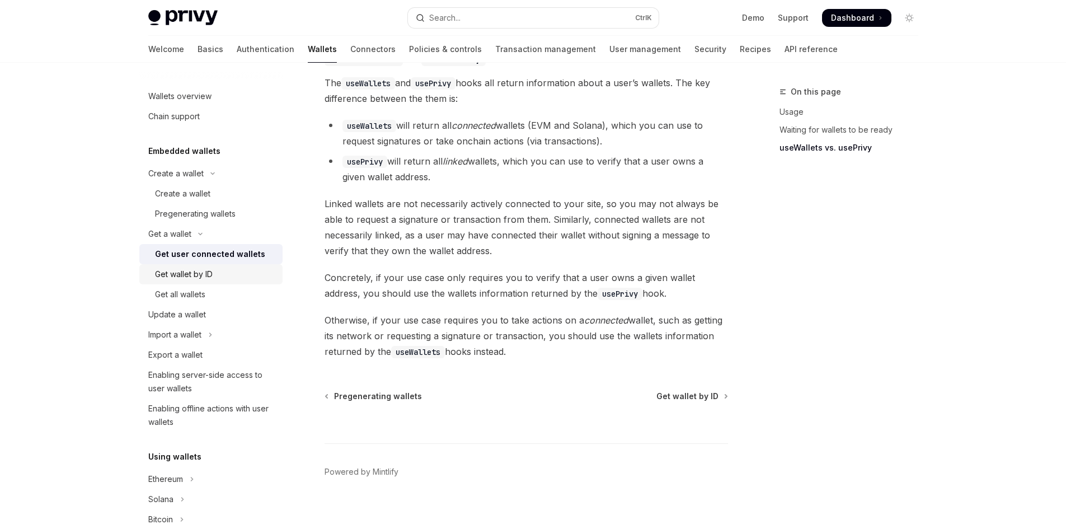
click at [182, 271] on div "Get wallet by ID" at bounding box center [184, 274] width 58 height 13
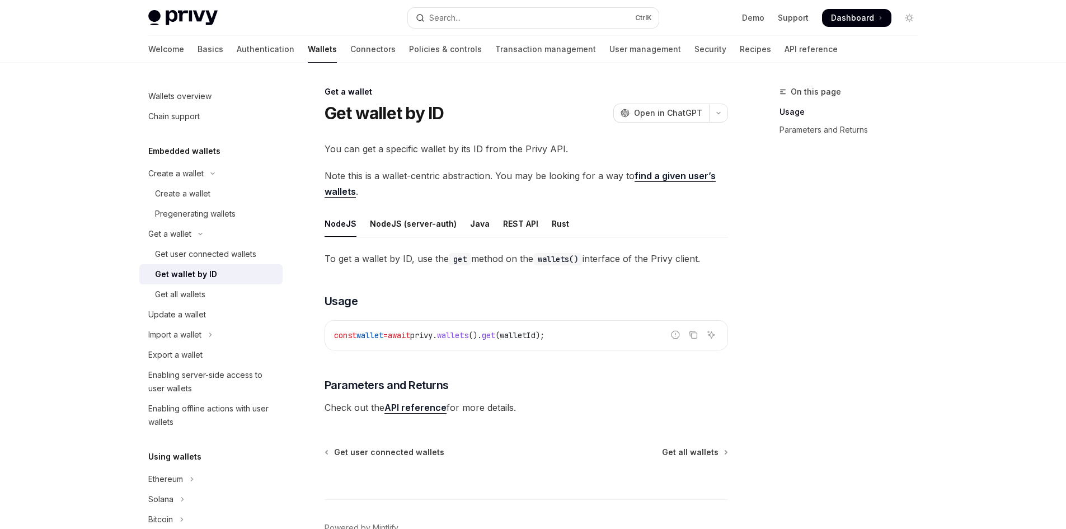
scroll to position [67, 0]
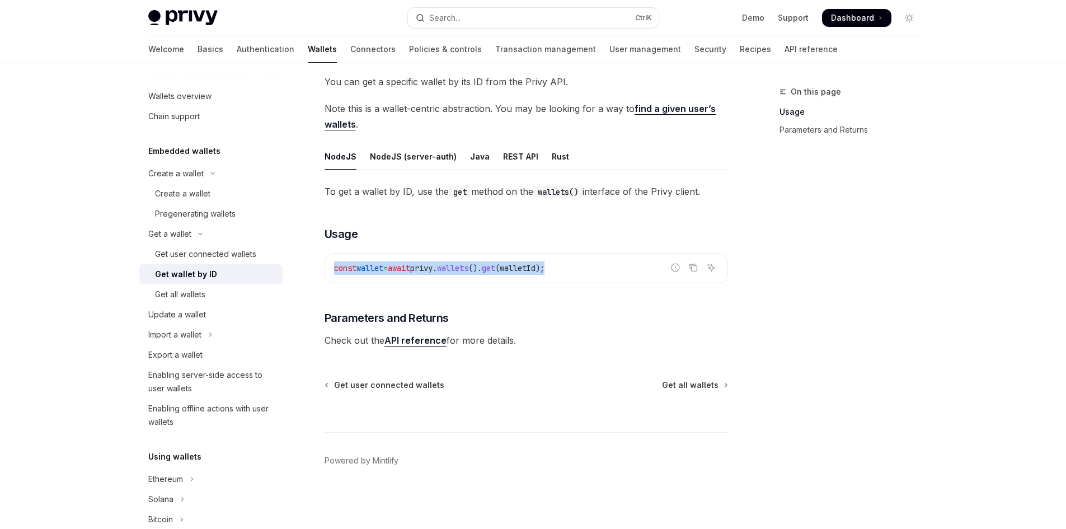
drag, startPoint x: 331, startPoint y: 268, endPoint x: 592, endPoint y: 276, distance: 260.9
click at [592, 276] on div "const wallet = await privy . wallets (). get ( walletId );" at bounding box center [526, 268] width 402 height 29
click at [593, 275] on div "const wallet = await privy . wallets (). get ( walletId );" at bounding box center [526, 268] width 402 height 29
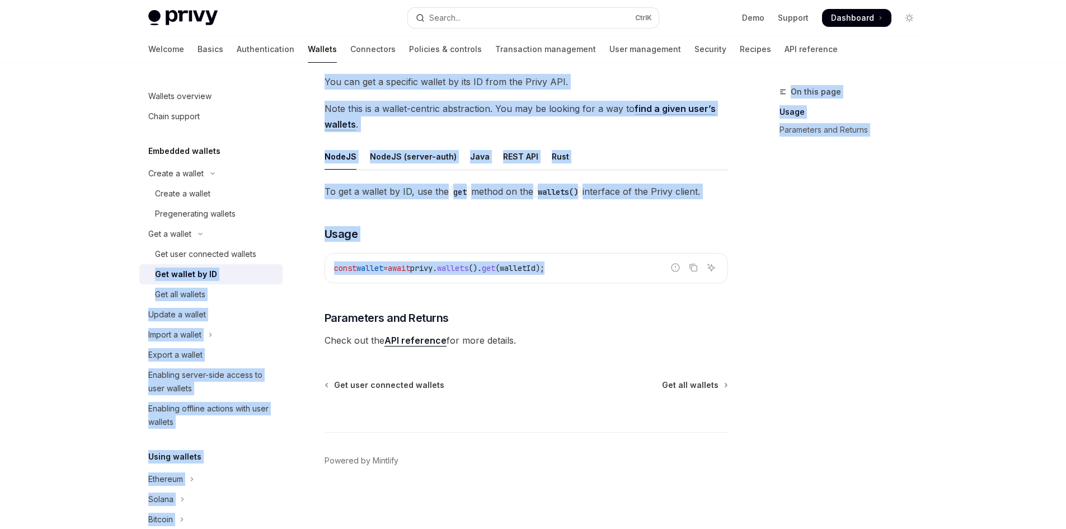
drag, startPoint x: 589, startPoint y: 272, endPoint x: 294, endPoint y: 259, distance: 295.2
click at [294, 259] on div "Wallets overview Chain support Embedded wallets Create a wallet Create a wallet…" at bounding box center [533, 262] width 824 height 533
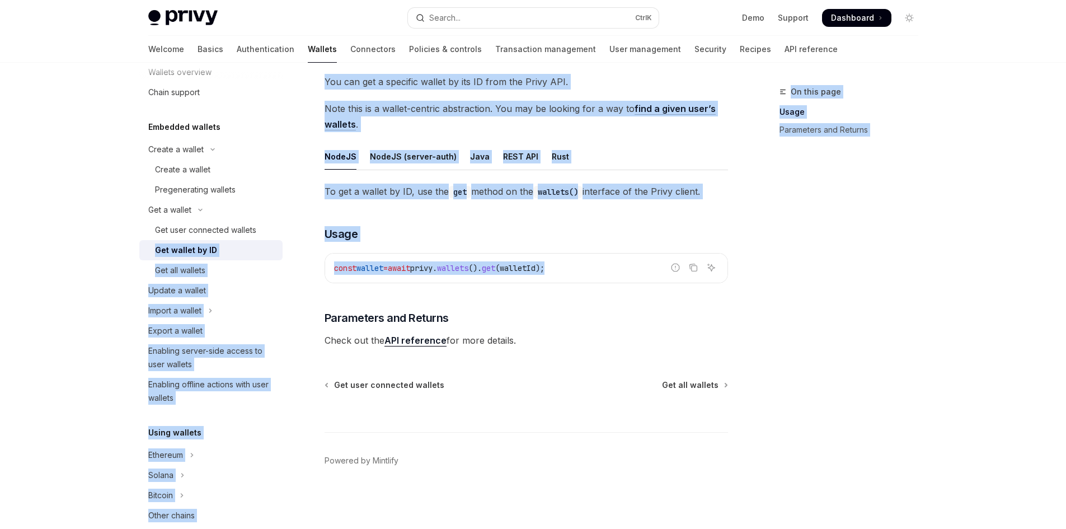
scroll to position [22, 0]
click at [340, 269] on span "const" at bounding box center [345, 268] width 22 height 10
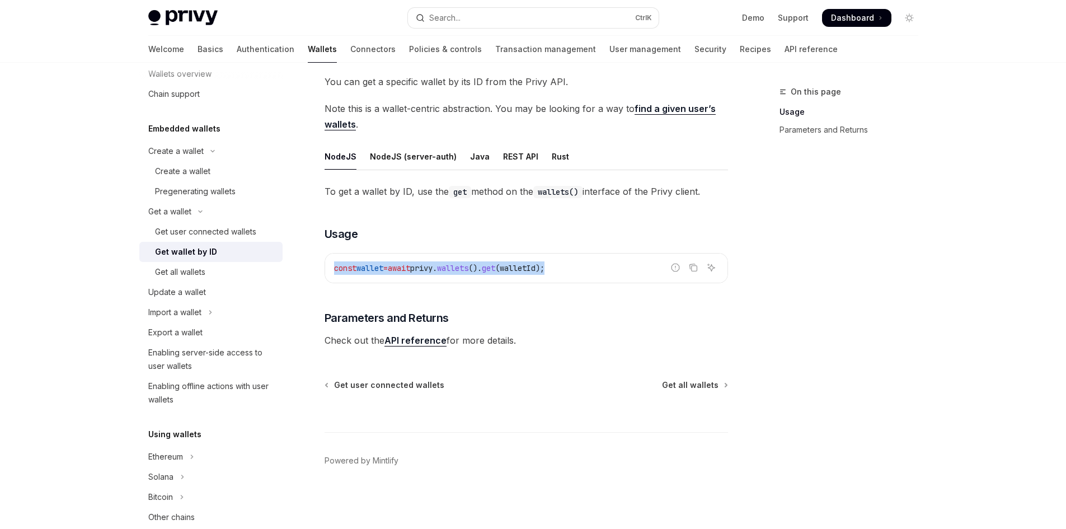
drag, startPoint x: 336, startPoint y: 266, endPoint x: 587, endPoint y: 266, distance: 251.3
click at [587, 266] on code "const wallet = await privy . wallets (). get ( walletId );" at bounding box center [526, 267] width 384 height 13
drag, startPoint x: 587, startPoint y: 266, endPoint x: 317, endPoint y: 266, distance: 269.7
click at [317, 266] on div "Get a wallet Get wallet by ID OpenAI Open in ChatGPT OpenAI Open in ChatGPT You…" at bounding box center [421, 273] width 618 height 511
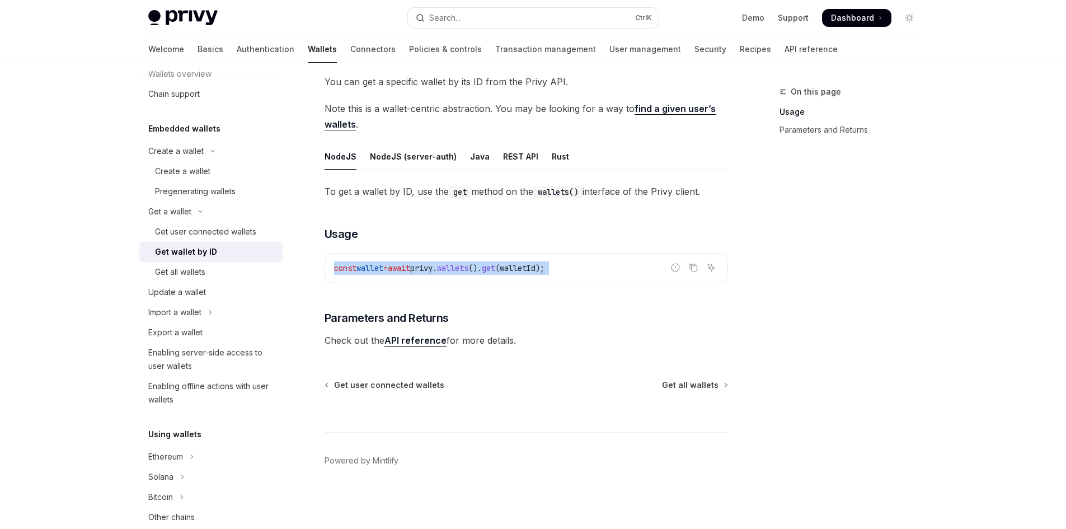
click at [353, 276] on div "const wallet = await privy . wallets (). get ( walletId );" at bounding box center [526, 268] width 402 height 29
drag, startPoint x: 329, startPoint y: 257, endPoint x: 609, endPoint y: 273, distance: 280.8
click at [609, 273] on div "const wallet = await privy . wallets (). get ( walletId );" at bounding box center [526, 268] width 402 height 29
click at [609, 273] on code "const wallet = await privy . wallets (). get ( walletId );" at bounding box center [526, 267] width 384 height 13
click at [421, 339] on link "API reference" at bounding box center [415, 341] width 62 height 12
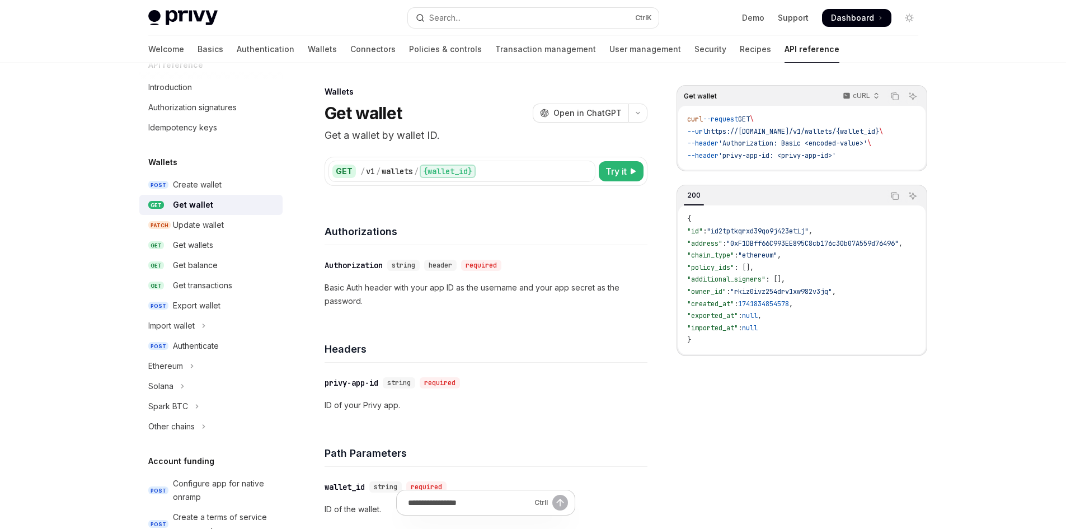
click at [716, 271] on span ""policy_ids"" at bounding box center [710, 267] width 47 height 9
click at [715, 272] on span ""policy_ids"" at bounding box center [710, 267] width 47 height 9
click at [720, 296] on span ""owner_id"" at bounding box center [706, 291] width 39 height 9
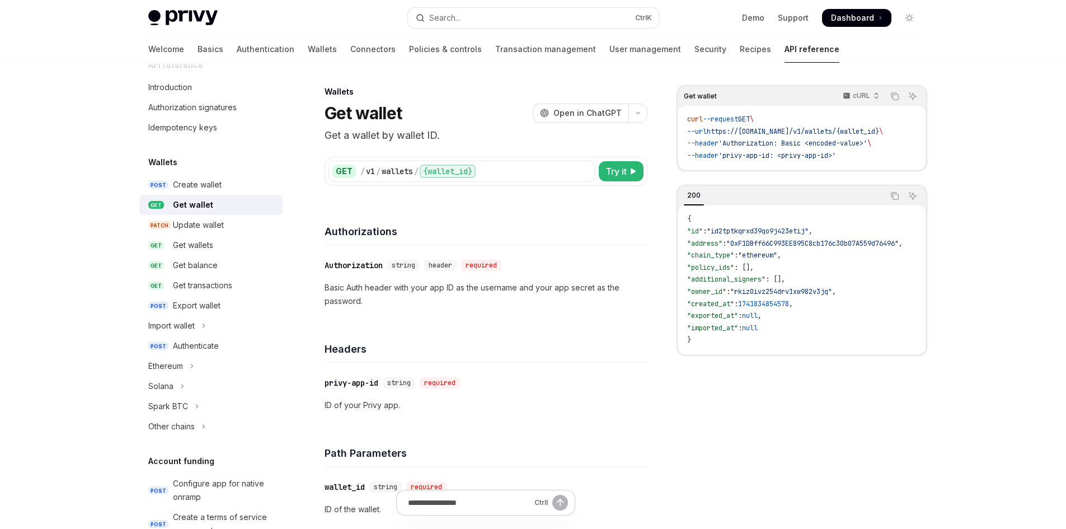
click at [720, 296] on span ""owner_id"" at bounding box center [706, 291] width 39 height 9
click at [722, 308] on span ""created_at"" at bounding box center [710, 303] width 47 height 9
click at [726, 332] on span ""imported_at"" at bounding box center [712, 327] width 51 height 9
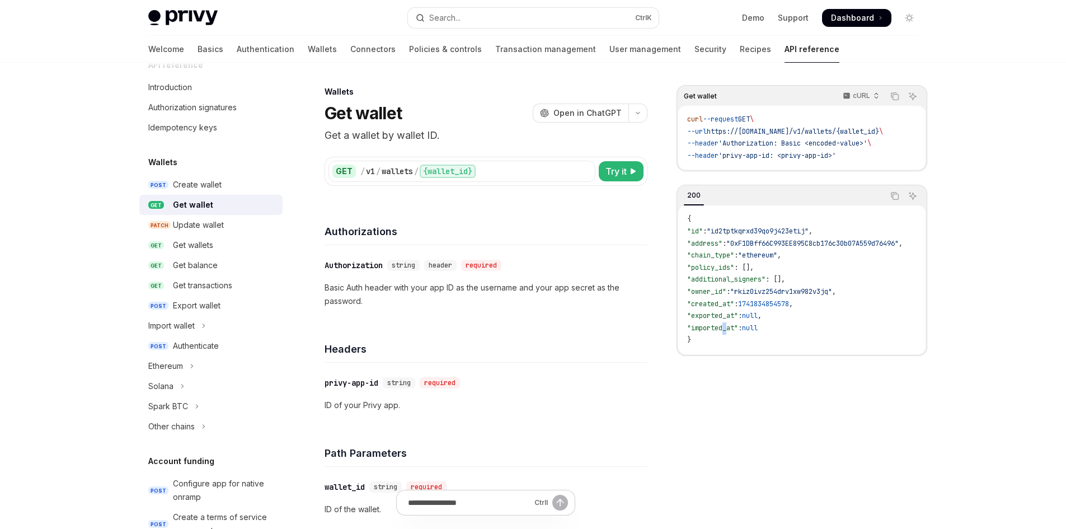
click at [726, 332] on span ""imported_at"" at bounding box center [712, 327] width 51 height 9
click at [798, 320] on code "{ "id" : "id2tptkqrxd39qo9j423etij" , "address" : "0xF1DBff66C993EE895C8cb176c3…" at bounding box center [808, 279] width 242 height 133
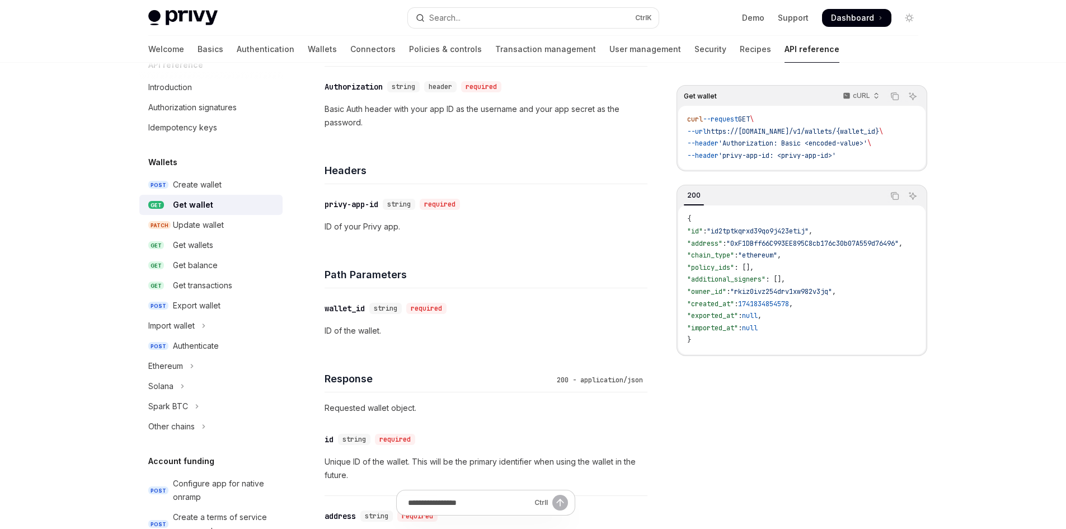
scroll to position [224, 0]
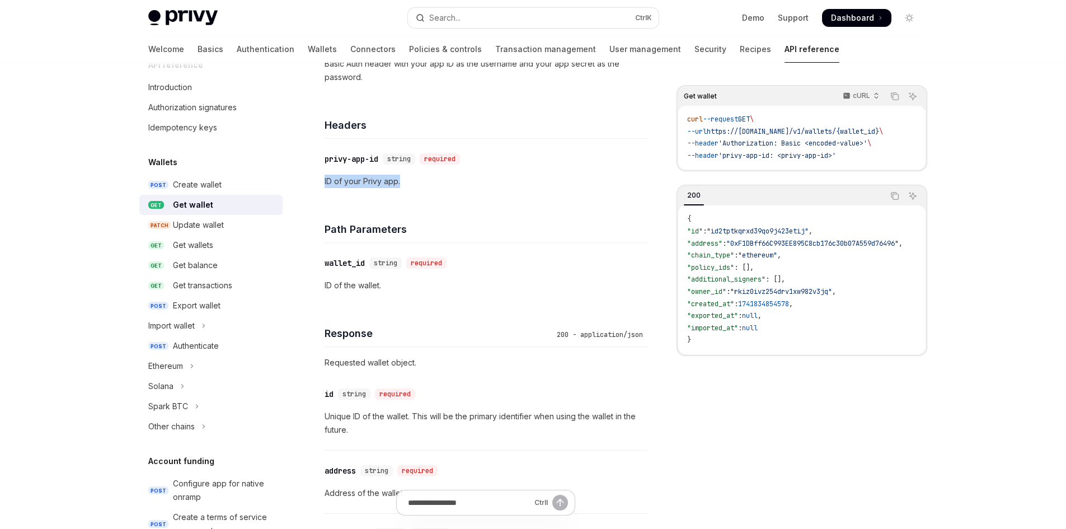
drag, startPoint x: 421, startPoint y: 179, endPoint x: 317, endPoint y: 184, distance: 104.2
click at [437, 184] on p "ID of your Privy app." at bounding box center [486, 181] width 323 height 13
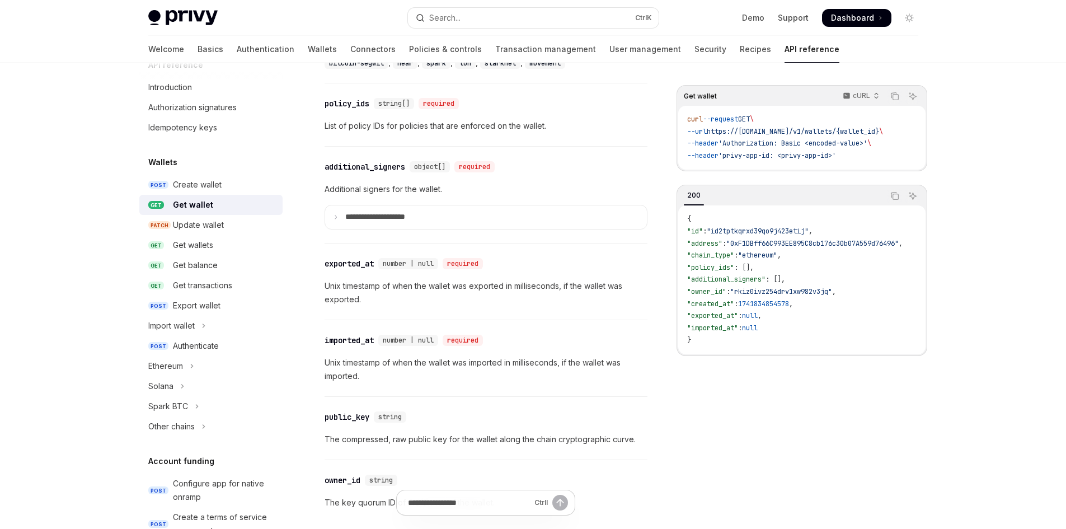
scroll to position [746, 0]
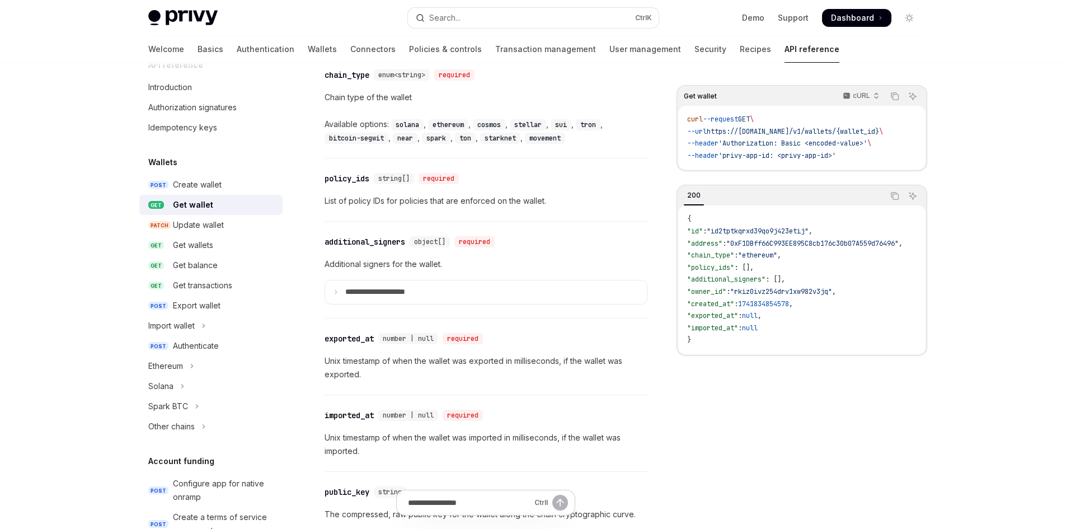
click at [557, 267] on p "Additional signers for the wallet." at bounding box center [486, 263] width 323 height 13
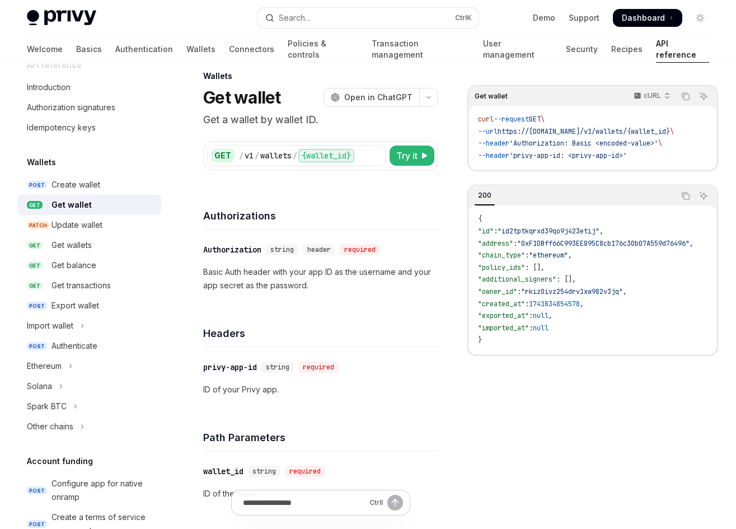
scroll to position [0, 0]
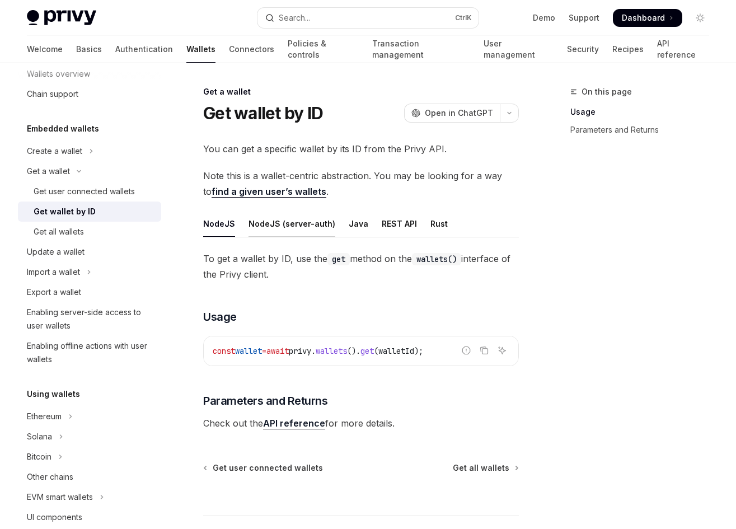
click at [309, 219] on div "NodeJS (server-auth)" at bounding box center [291, 223] width 87 height 26
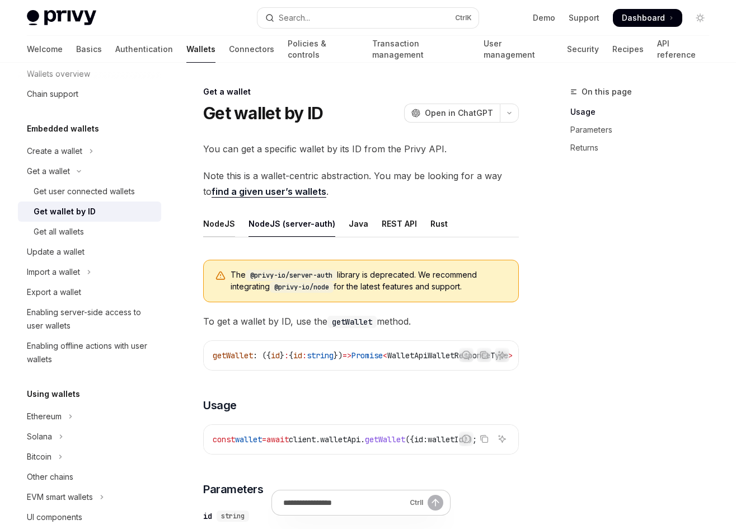
click at [211, 222] on div "NodeJS" at bounding box center [219, 223] width 32 height 26
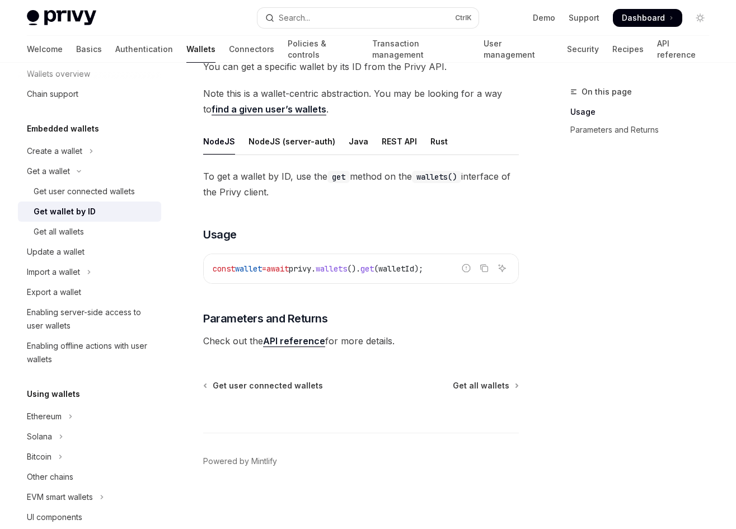
scroll to position [83, 0]
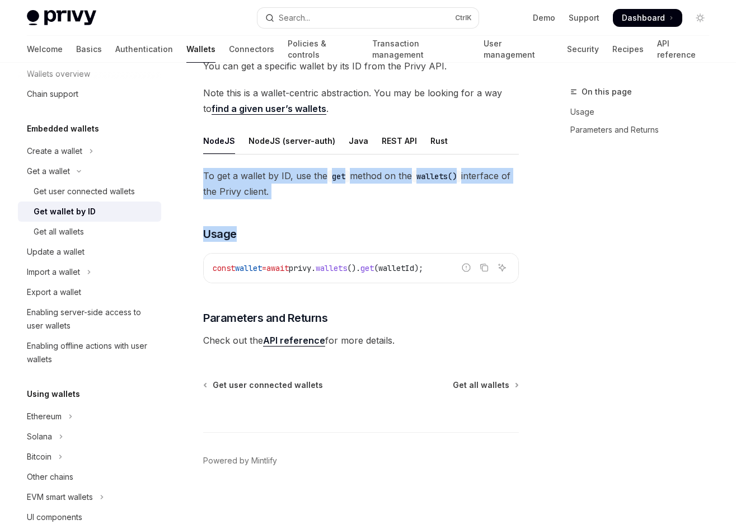
drag, startPoint x: 313, startPoint y: 200, endPoint x: 190, endPoint y: 161, distance: 129.7
click at [190, 161] on div "Get a wallet Get wallet by ID OpenAI Open in ChatGPT OpenAI Open in ChatGPT You…" at bounding box center [256, 265] width 530 height 527
click at [339, 193] on span "To get a wallet by ID, use the get method on the wallets() interface of the Pri…" at bounding box center [361, 183] width 316 height 31
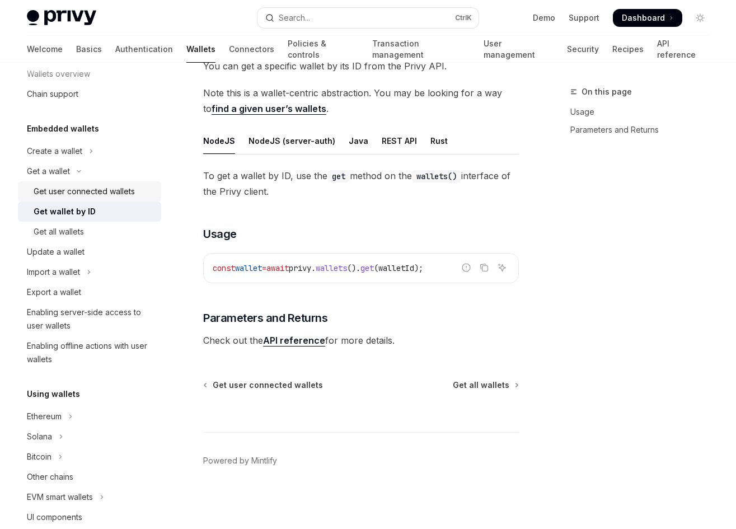
click at [102, 190] on div "Get user connected wallets" at bounding box center [84, 191] width 101 height 13
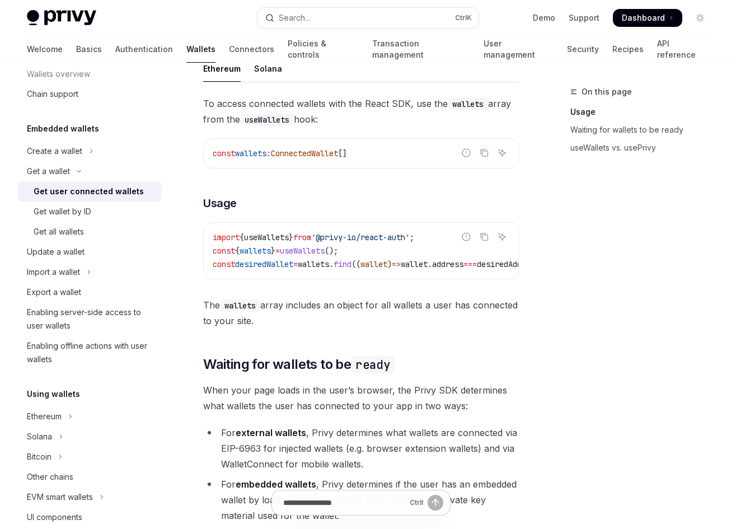
scroll to position [448, 0]
drag, startPoint x: 323, startPoint y: 278, endPoint x: 381, endPoint y: 278, distance: 58.2
click at [381, 278] on div "import { useWallets } from '@privy-io/react-auth' ; const { wallets } = useWall…" at bounding box center [361, 250] width 315 height 56
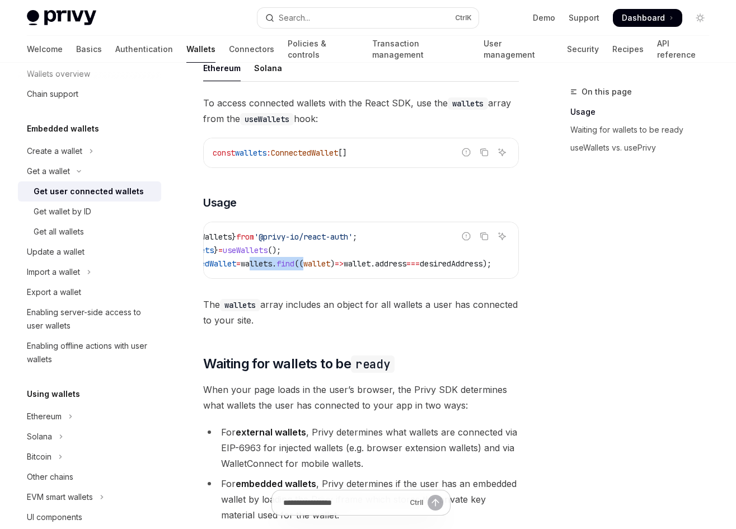
scroll to position [0, 98]
click at [440, 266] on span "desiredAddress" at bounding box center [451, 264] width 63 height 10
click at [434, 277] on div "import { useWallets } from '@privy-io/react-auth' ; const { wallets } = useWall…" at bounding box center [361, 250] width 315 height 56
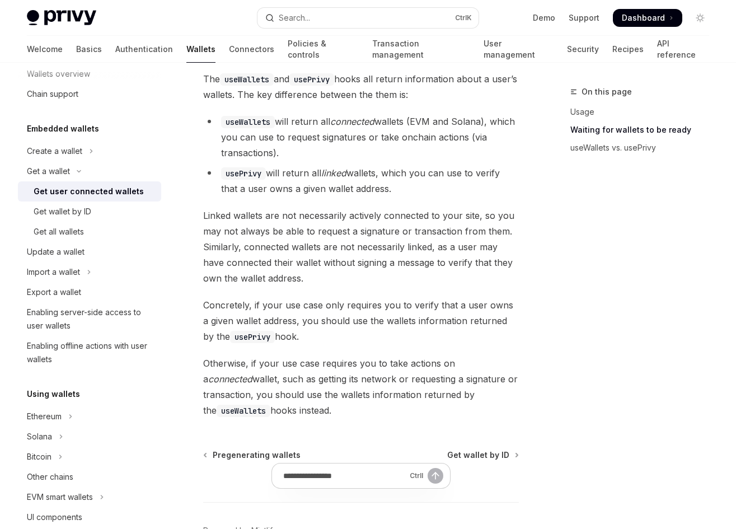
scroll to position [873, 0]
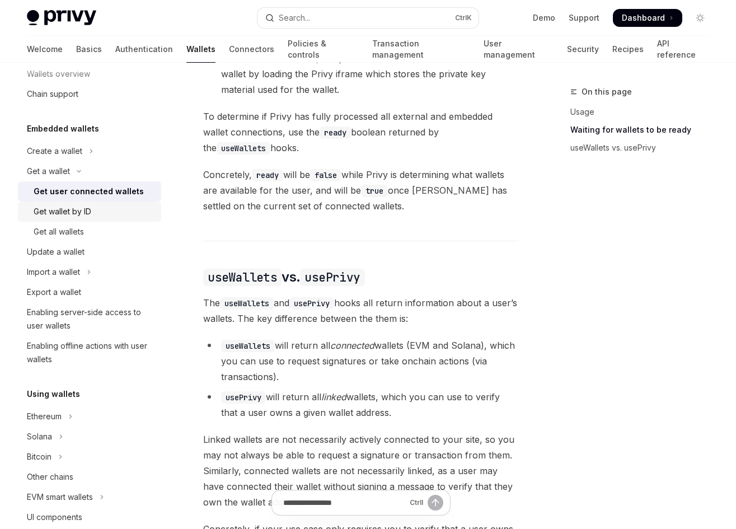
click at [109, 210] on div "Get wallet by ID" at bounding box center [94, 211] width 121 height 13
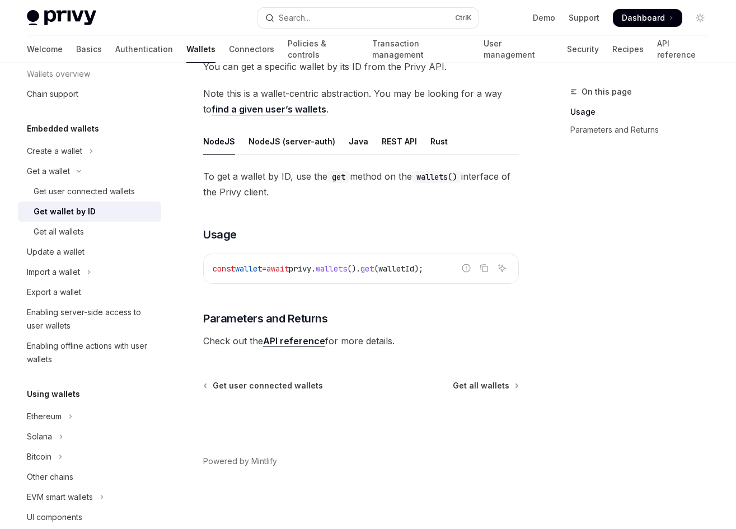
scroll to position [83, 0]
click at [70, 234] on div "Get all wallets" at bounding box center [59, 231] width 50 height 13
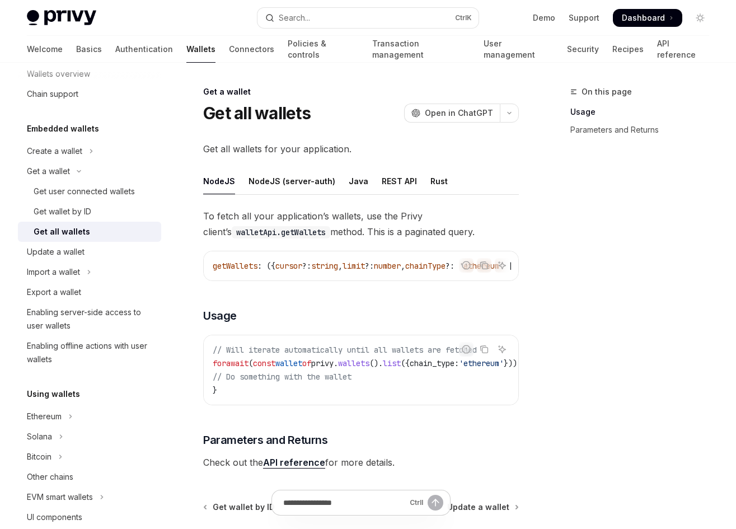
click at [216, 285] on div "To fetch all your application’s wallets, use the Privy client’s walletApi.getWa…" at bounding box center [361, 339] width 316 height 262
click at [78, 173] on button "Get a wallet" at bounding box center [89, 171] width 143 height 20
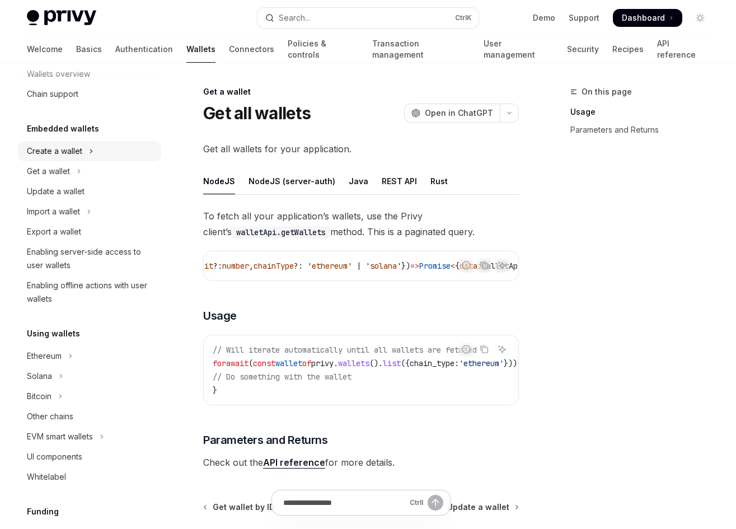
click at [81, 149] on div "Create a wallet" at bounding box center [54, 150] width 55 height 13
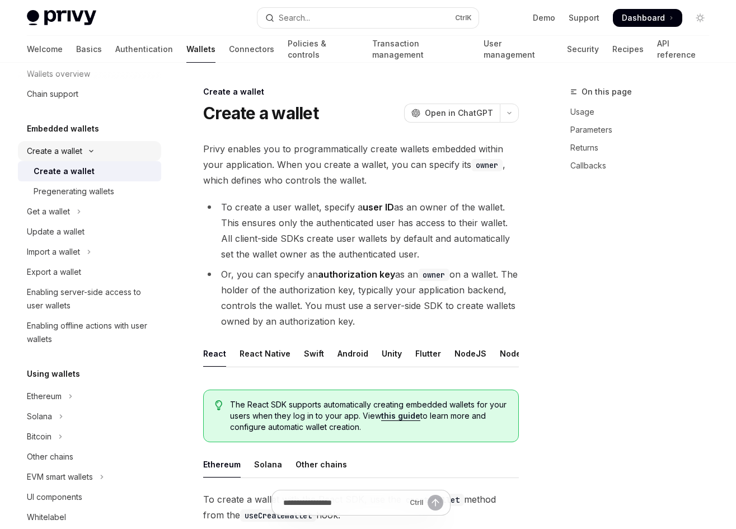
type textarea "*"
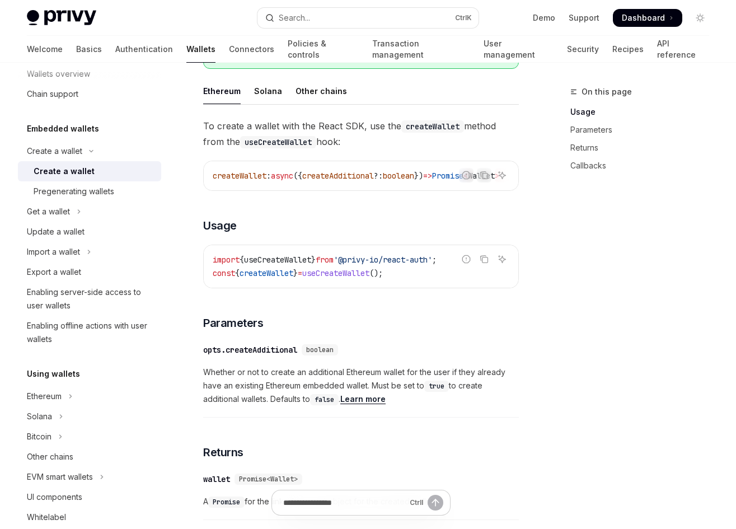
click at [281, 265] on span "useCreateWallet" at bounding box center [277, 260] width 67 height 10
click at [372, 265] on span "'@privy-io/react-auth'" at bounding box center [383, 260] width 98 height 10
click at [380, 305] on div "To create a wallet with the React SDK, use the createWallet method from the use…" at bounding box center [361, 494] width 316 height 753
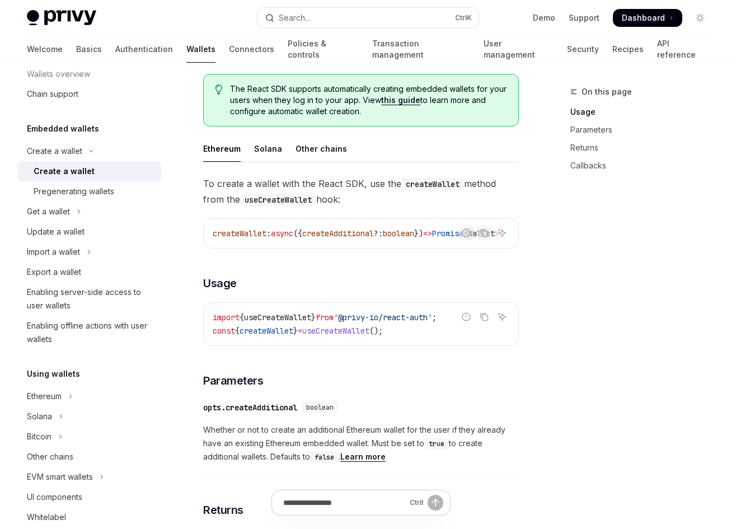
scroll to position [373, 0]
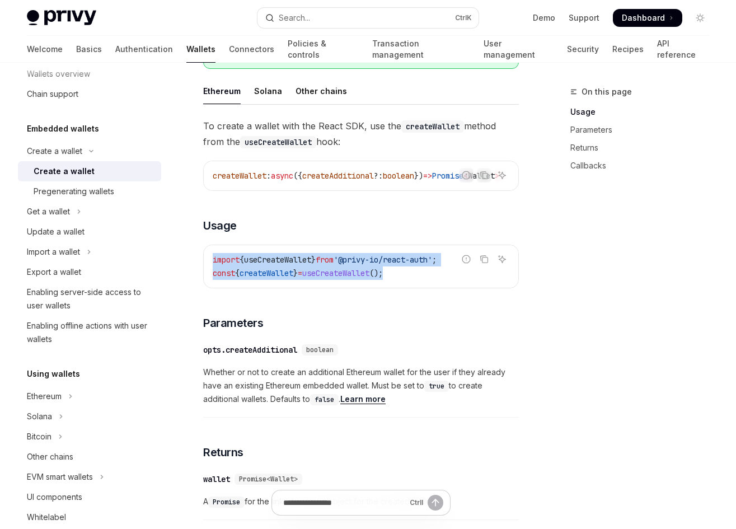
drag, startPoint x: 403, startPoint y: 292, endPoint x: 199, endPoint y: 278, distance: 205.3
click at [199, 278] on div "Create a wallet Create a wallet OpenAI Open in ChatGPT OpenAI Open in ChatGPT P…" at bounding box center [256, 382] width 530 height 1340
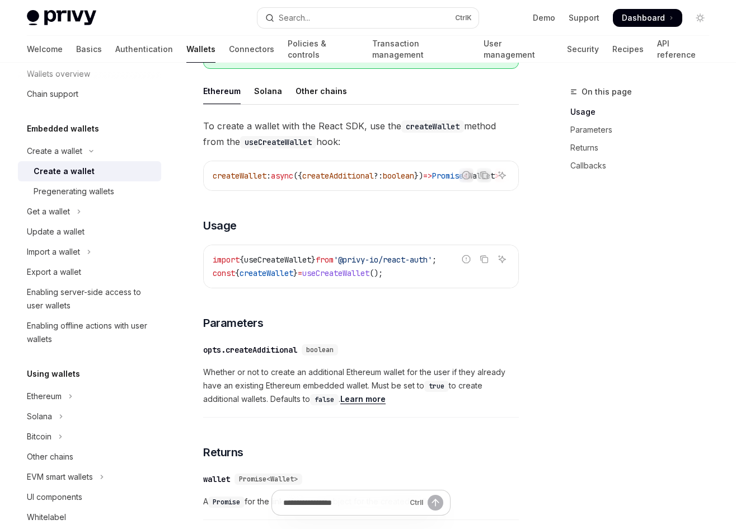
click at [252, 310] on div "To create a wallet with the React SDK, use the createWallet method from the use…" at bounding box center [361, 494] width 316 height 753
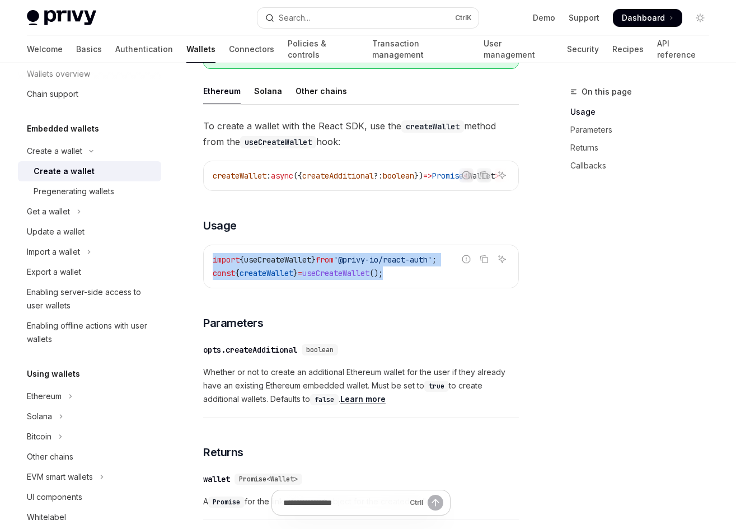
drag, startPoint x: 223, startPoint y: 272, endPoint x: 427, endPoint y: 292, distance: 205.2
click at [427, 288] on div "import { useCreateWallet } from '@privy-io/react-auth' ; const { createWallet }…" at bounding box center [361, 266] width 315 height 43
click at [427, 280] on code "import { useCreateWallet } from '@privy-io/react-auth' ; const { createWallet }…" at bounding box center [361, 266] width 297 height 27
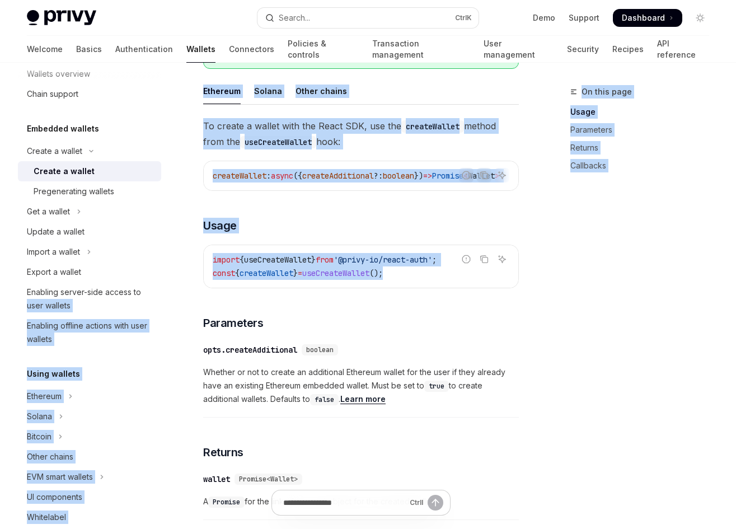
drag, startPoint x: 427, startPoint y: 292, endPoint x: 178, endPoint y: 284, distance: 249.2
click at [178, 284] on div "Wallets overview Chain support Embedded wallets Create a wallet Create a wallet…" at bounding box center [368, 370] width 736 height 1363
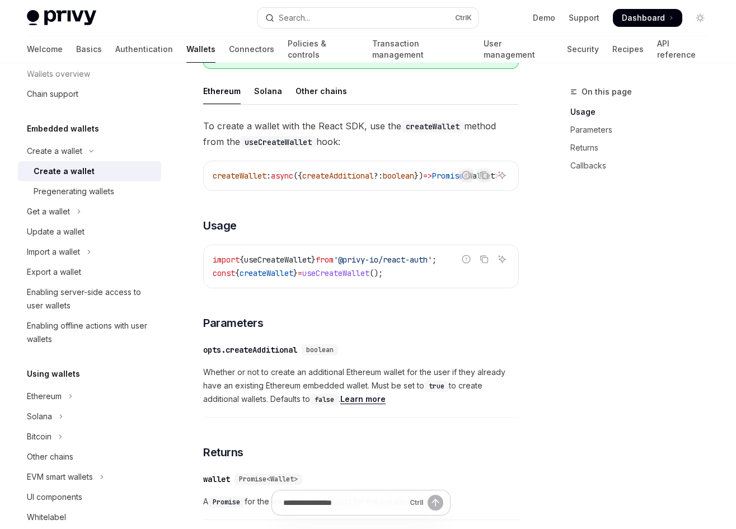
click at [234, 323] on div "To create a wallet with the React SDK, use the createWallet method from the use…" at bounding box center [361, 494] width 316 height 753
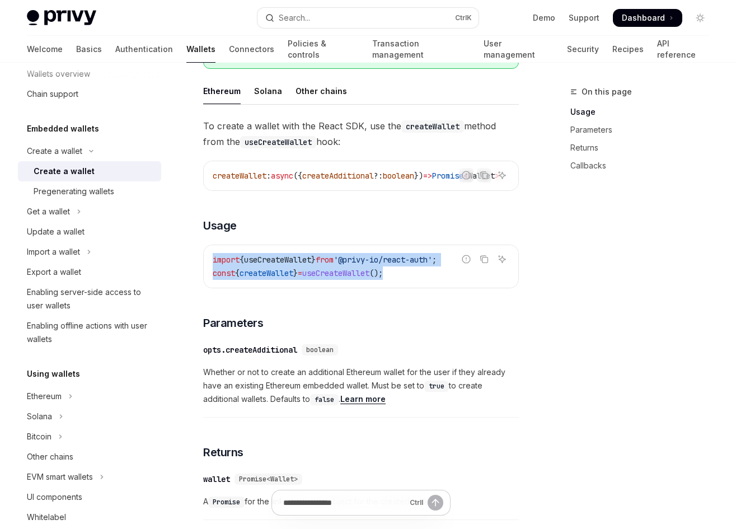
drag, startPoint x: 204, startPoint y: 268, endPoint x: 440, endPoint y: 296, distance: 237.3
click at [440, 288] on div "import { useCreateWallet } from '@privy-io/react-auth' ; const { createWallet }…" at bounding box center [361, 266] width 315 height 43
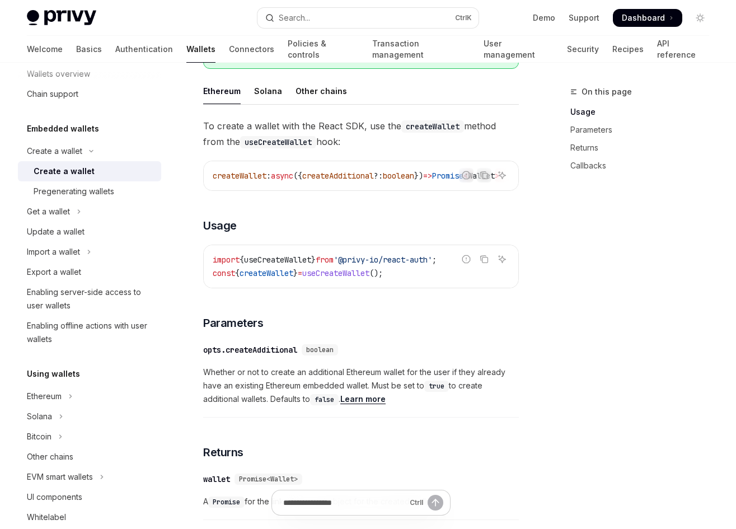
drag, startPoint x: 317, startPoint y: 208, endPoint x: 346, endPoint y: 213, distance: 29.5
click at [346, 213] on div "To create a wallet with the React SDK, use the createWallet method from the use…" at bounding box center [361, 494] width 316 height 753
click at [299, 265] on span "useCreateWallet" at bounding box center [277, 260] width 67 height 10
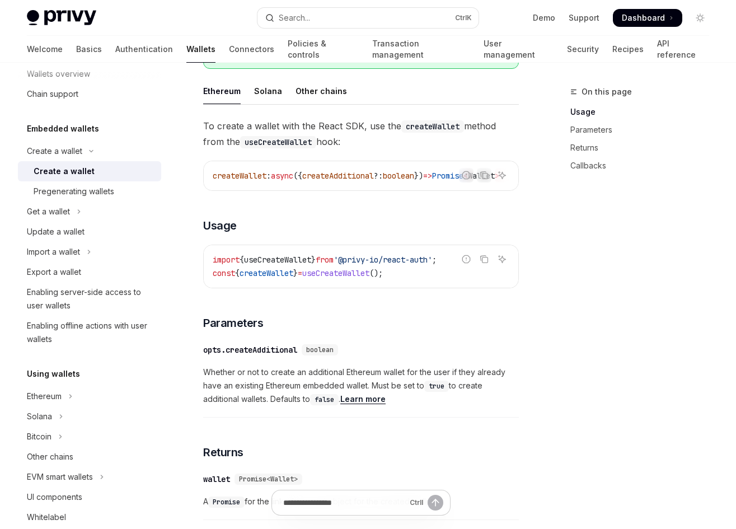
click at [293, 278] on span "createWallet" at bounding box center [267, 273] width 54 height 10
click at [358, 278] on span "useCreateWallet" at bounding box center [335, 273] width 67 height 10
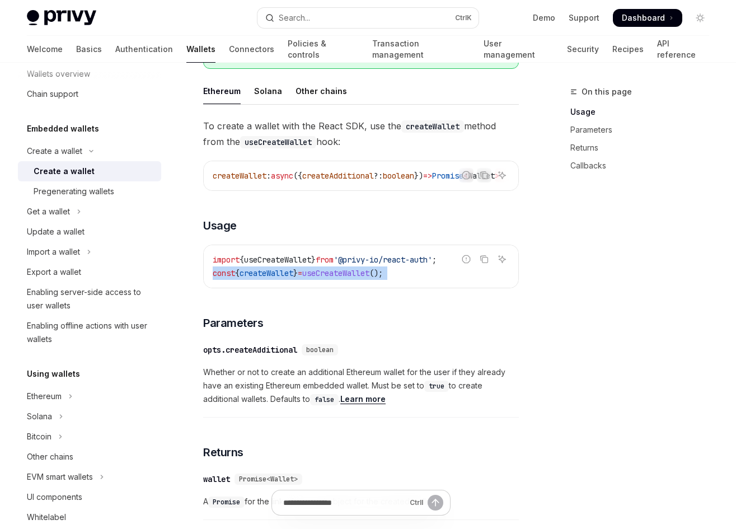
click at [371, 288] on div "import { useCreateWallet } from '@privy-io/react-auth' ; const { createWallet }…" at bounding box center [361, 266] width 315 height 43
click at [335, 278] on span "useCreateWallet" at bounding box center [335, 273] width 67 height 10
click at [348, 288] on div "import { useCreateWallet } from '@privy-io/react-auth' ; const { createWallet }…" at bounding box center [361, 266] width 315 height 43
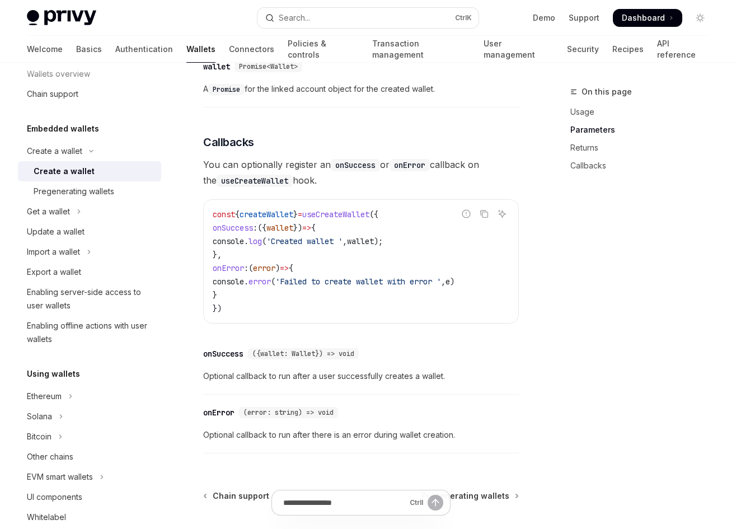
scroll to position [821, 0]
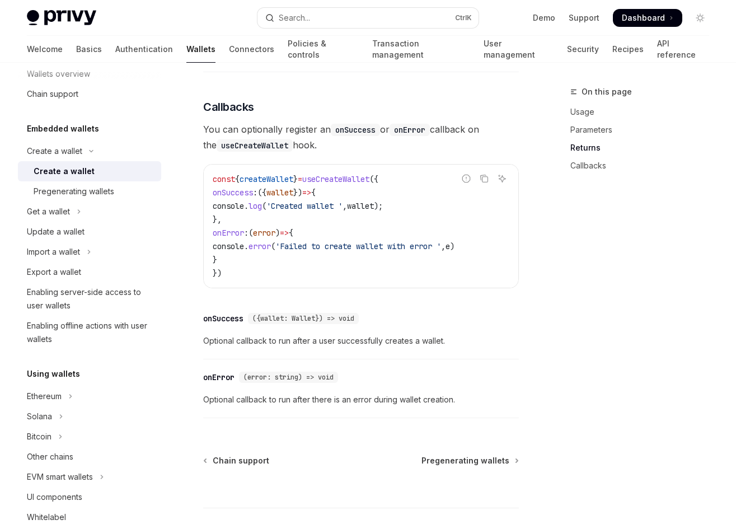
click at [269, 184] on span "createWallet" at bounding box center [267, 179] width 54 height 10
click at [327, 184] on span "useCreateWallet" at bounding box center [335, 179] width 67 height 10
click at [342, 211] on span "'Created wallet '" at bounding box center [304, 206] width 76 height 10
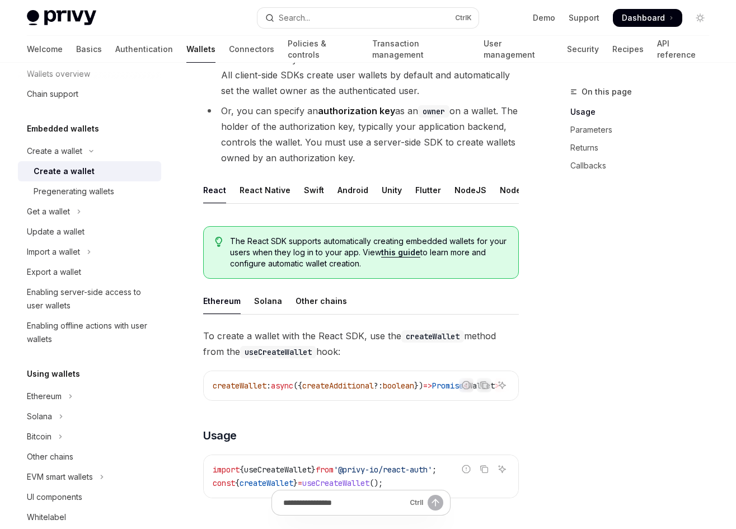
scroll to position [298, 0]
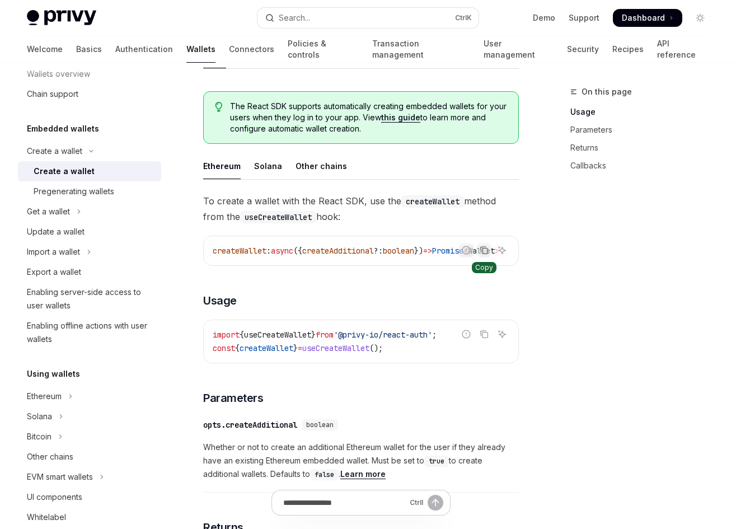
click at [489, 257] on button "Copy the contents from the code block" at bounding box center [484, 250] width 15 height 15
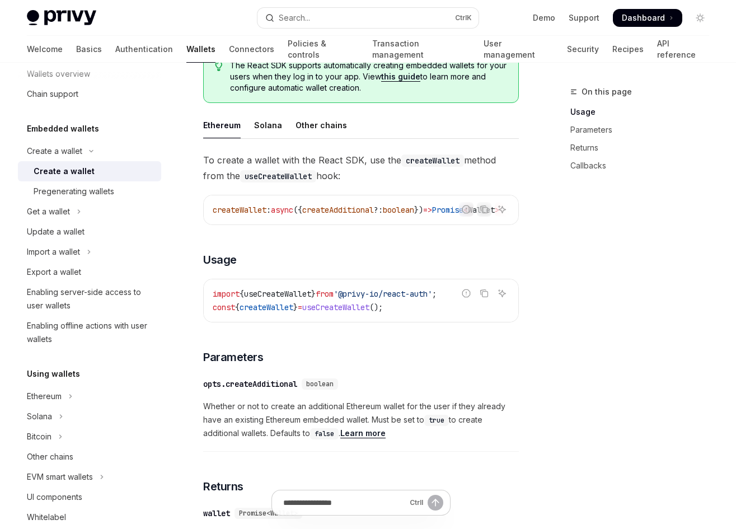
scroll to position [373, 0]
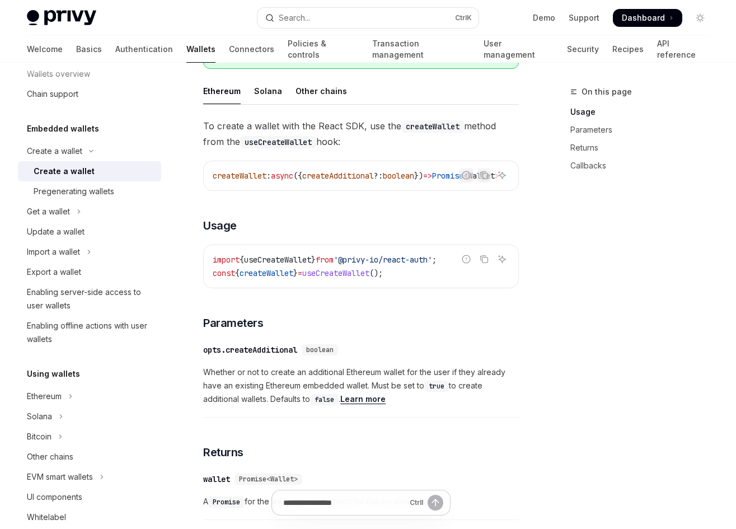
drag, startPoint x: 458, startPoint y: 274, endPoint x: 186, endPoint y: 274, distance: 272.0
click at [186, 274] on div "Create a wallet Create a wallet OpenAI Open in ChatGPT OpenAI Open in ChatGPT P…" at bounding box center [256, 382] width 530 height 1340
click at [280, 288] on div "import { useCreateWallet } from '@privy-io/react-auth' ; const { createWallet }…" at bounding box center [361, 266] width 315 height 43
click at [292, 278] on span "createWallet" at bounding box center [267, 273] width 54 height 10
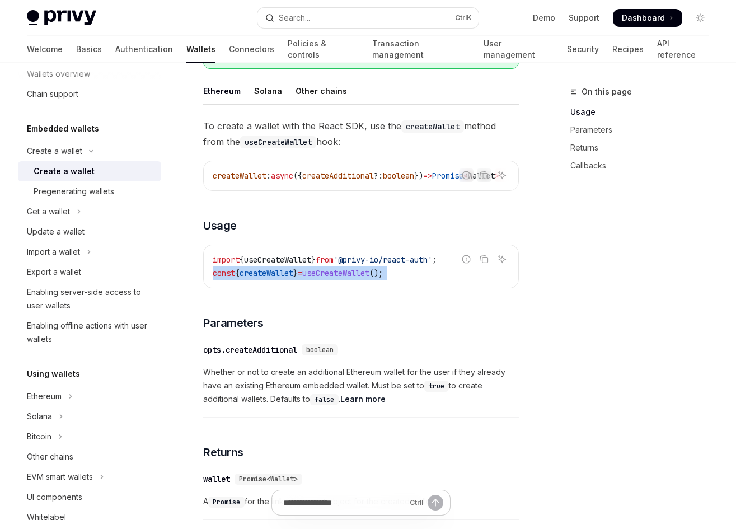
click at [292, 278] on span "createWallet" at bounding box center [267, 273] width 54 height 10
copy code "const { createWallet } = useCreateWallet ();"
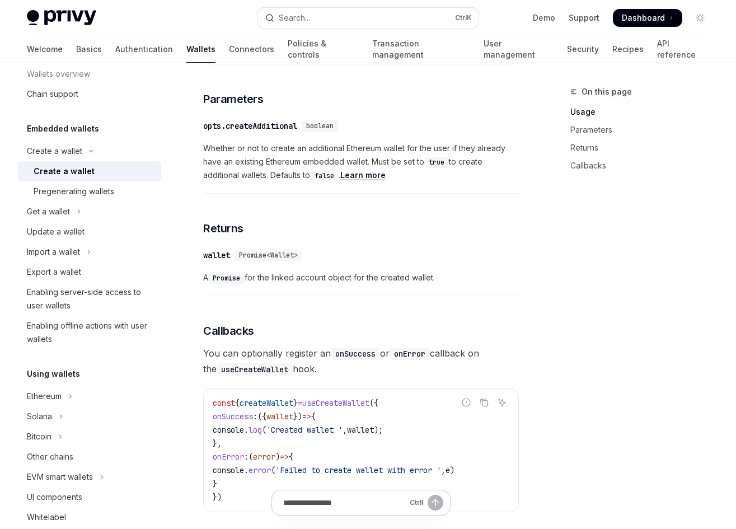
click at [482, 284] on span "A Promise for the linked account object for the created wallet." at bounding box center [361, 277] width 316 height 13
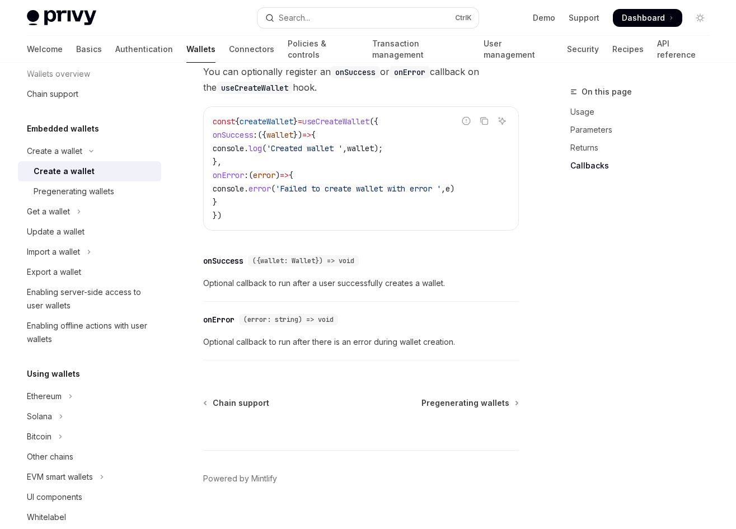
scroll to position [895, 0]
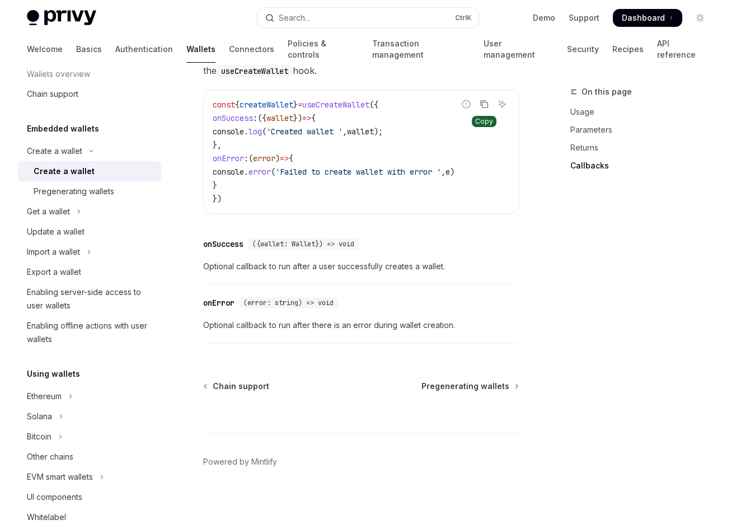
click at [490, 111] on button "Copy the contents from the code block" at bounding box center [484, 104] width 15 height 15
click at [485, 108] on icon "Copy the contents from the code block" at bounding box center [485, 105] width 6 height 6
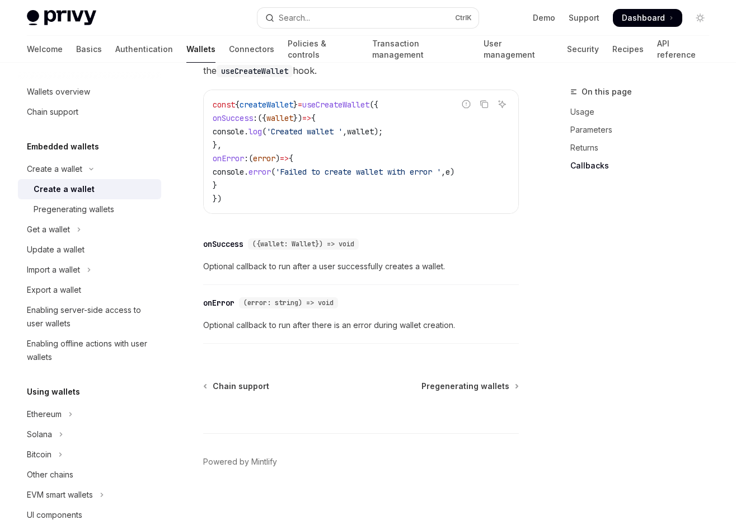
scroll to position [0, 0]
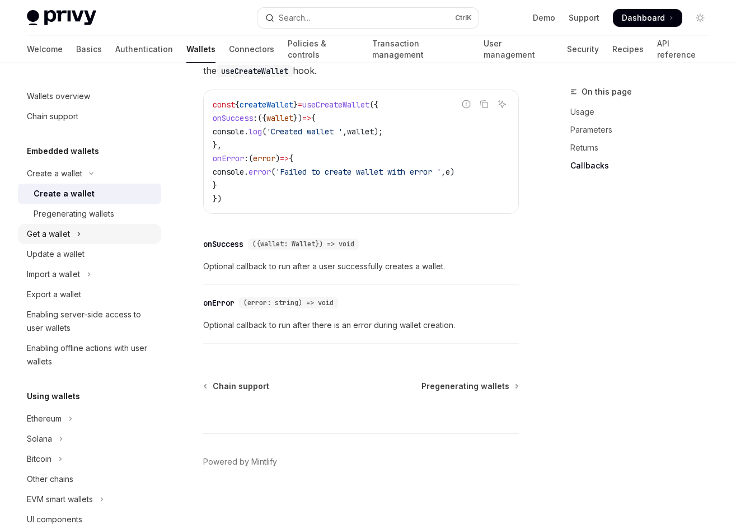
click at [53, 232] on div "Get a wallet" at bounding box center [48, 233] width 43 height 13
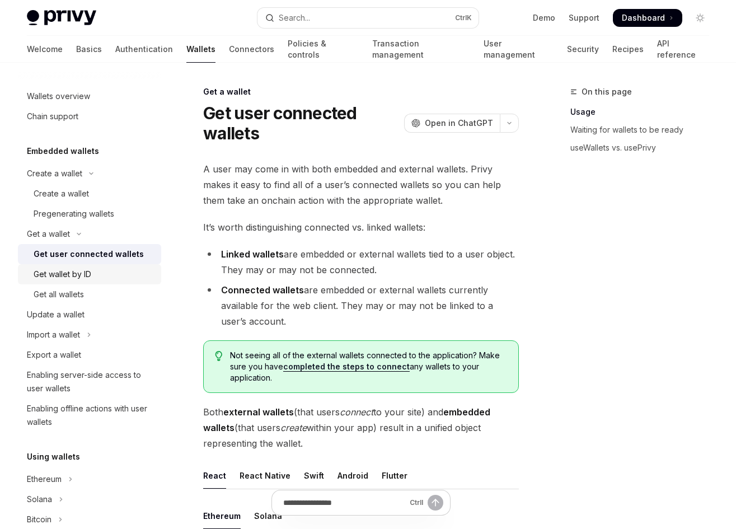
click at [61, 271] on div "Get wallet by ID" at bounding box center [63, 274] width 58 height 13
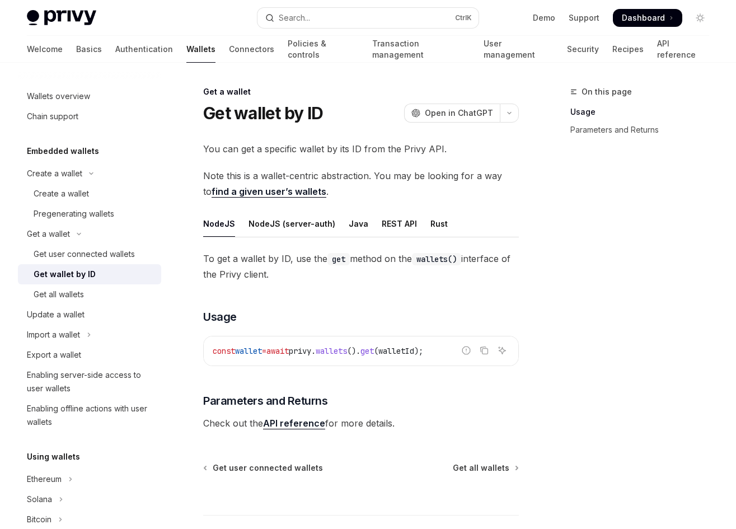
click at [311, 349] on span "privy" at bounding box center [300, 351] width 22 height 10
copy code "const wallet = await privy . wallets (). get ( walletId );"
click at [311, 350] on span "privy" at bounding box center [300, 351] width 22 height 10
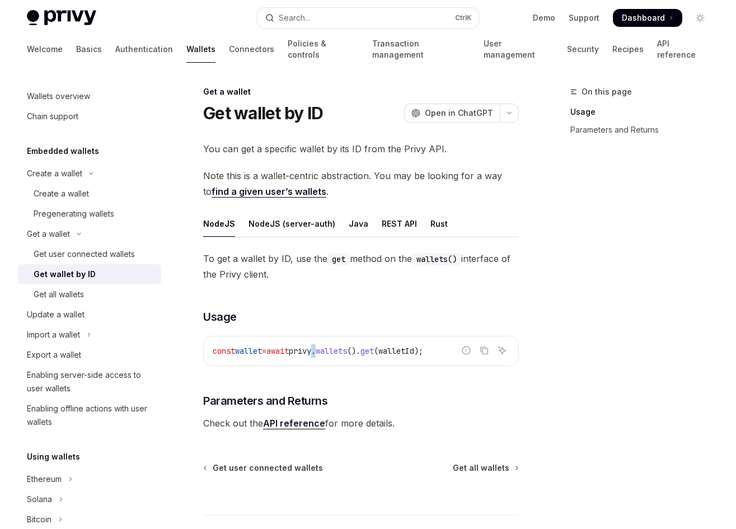
click at [311, 350] on span "privy" at bounding box center [300, 351] width 22 height 10
click at [384, 342] on div "const wallet = await privy . wallets (). get ( walletId );" at bounding box center [361, 350] width 315 height 29
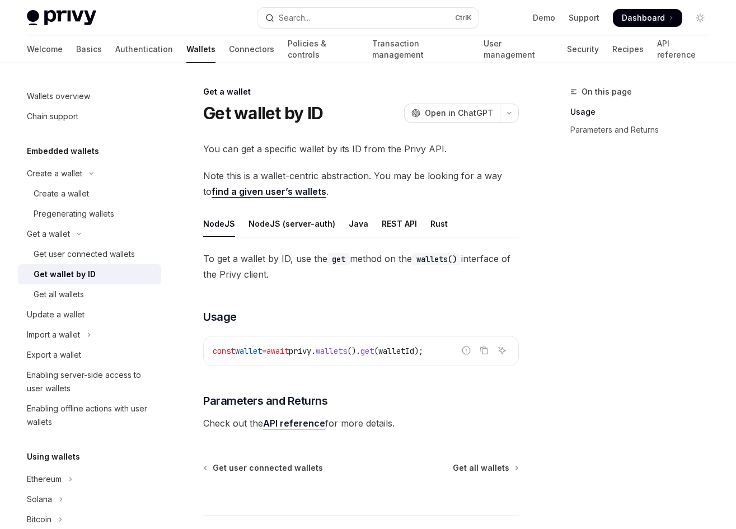
click at [276, 381] on div "To get a wallet by ID, use the get method on the wallets() interface of the Pri…" at bounding box center [361, 341] width 316 height 180
click at [61, 199] on div "Create a wallet" at bounding box center [61, 193] width 55 height 13
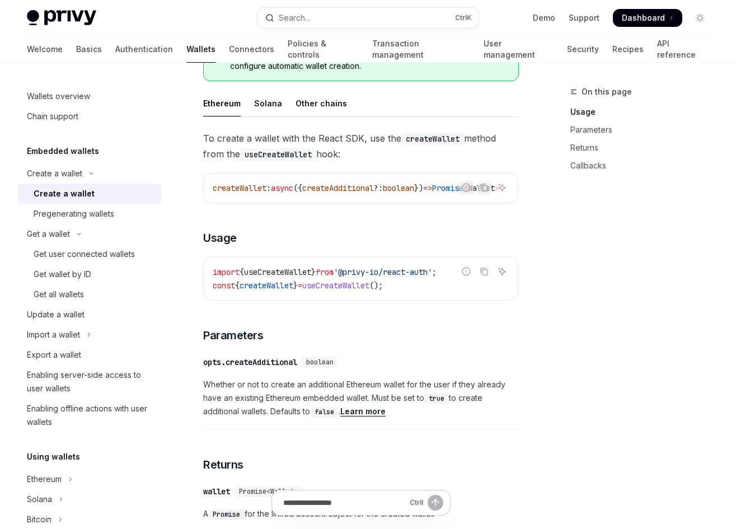
scroll to position [373, 0]
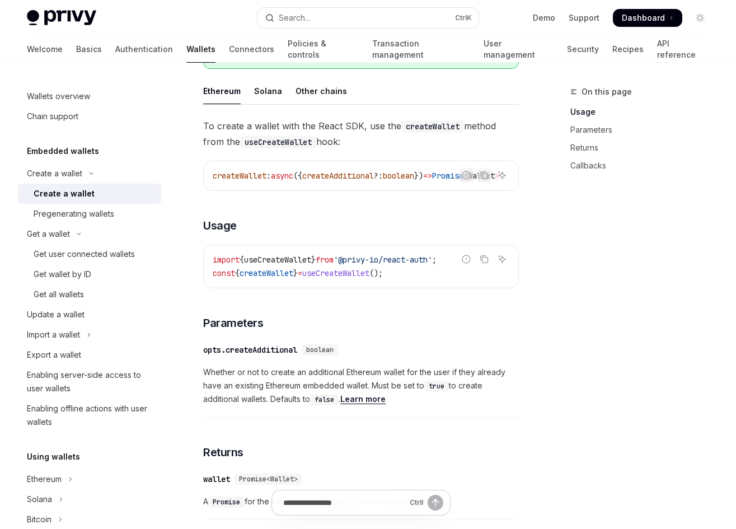
click at [341, 278] on span "useCreateWallet" at bounding box center [335, 273] width 67 height 10
click at [274, 278] on span "createWallet" at bounding box center [267, 273] width 54 height 10
click at [275, 278] on span "createWallet" at bounding box center [267, 273] width 54 height 10
click at [299, 265] on span "useCreateWallet" at bounding box center [277, 260] width 67 height 10
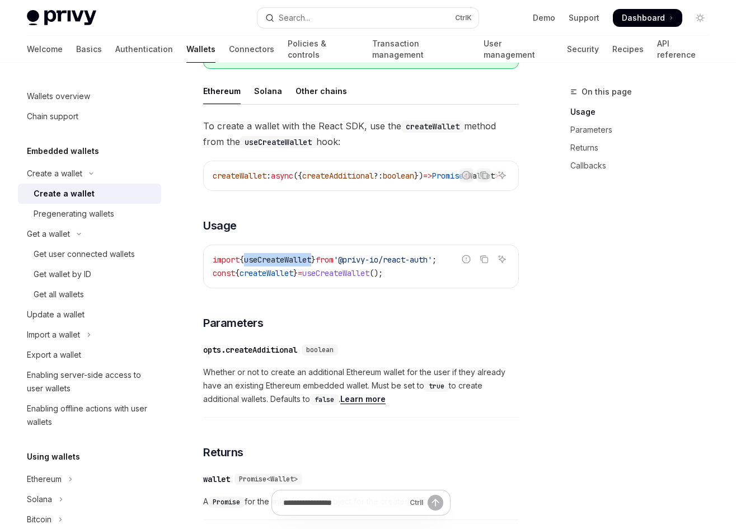
click at [299, 265] on span "useCreateWallet" at bounding box center [277, 260] width 67 height 10
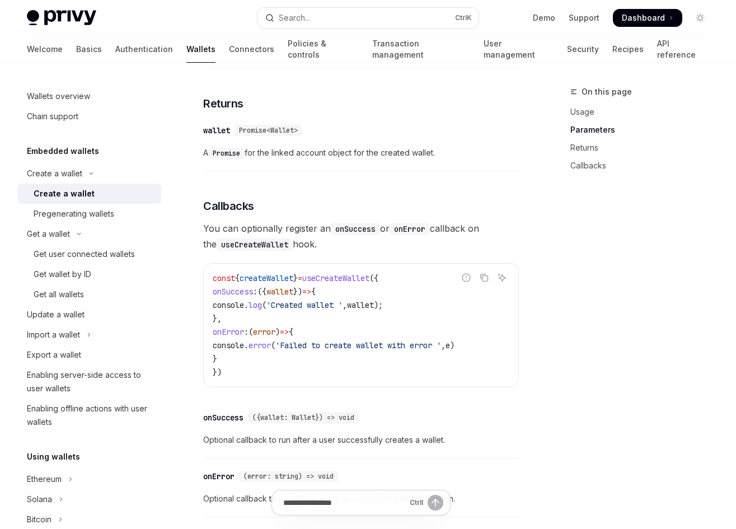
scroll to position [746, 0]
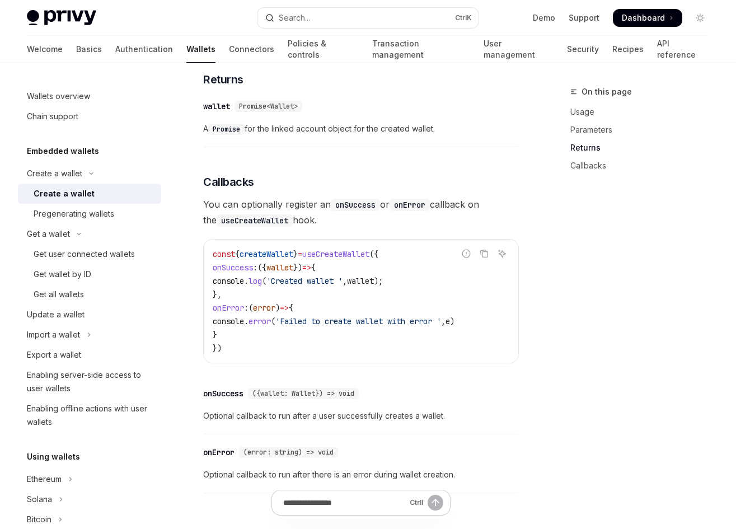
click at [271, 326] on span "error" at bounding box center [259, 321] width 22 height 10
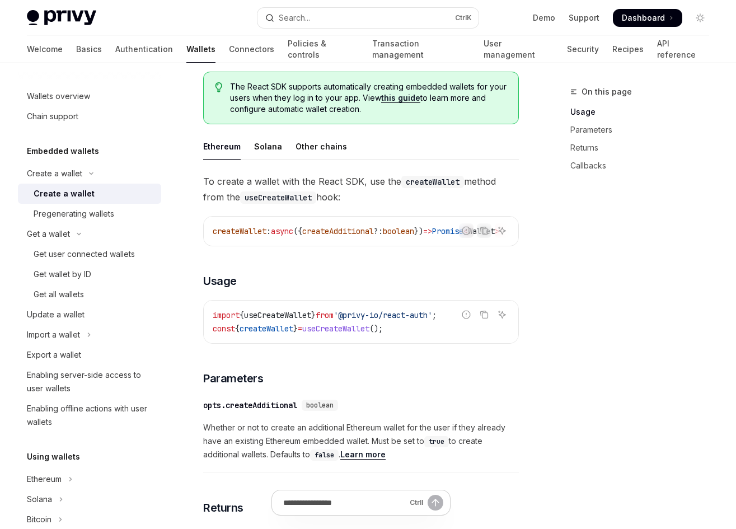
scroll to position [317, 0]
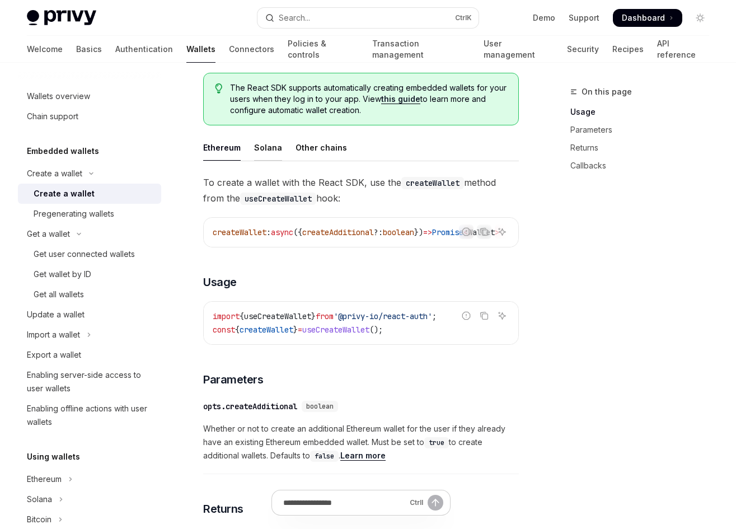
click at [266, 154] on div "Solana" at bounding box center [268, 147] width 28 height 26
type textarea "*"
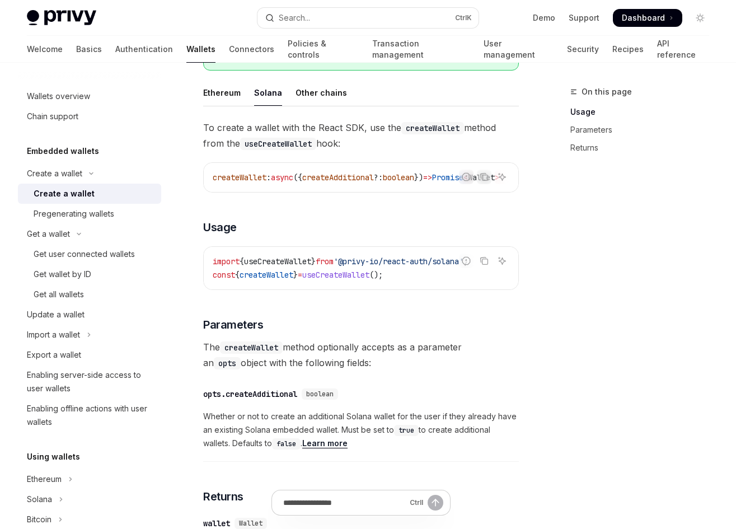
scroll to position [373, 0]
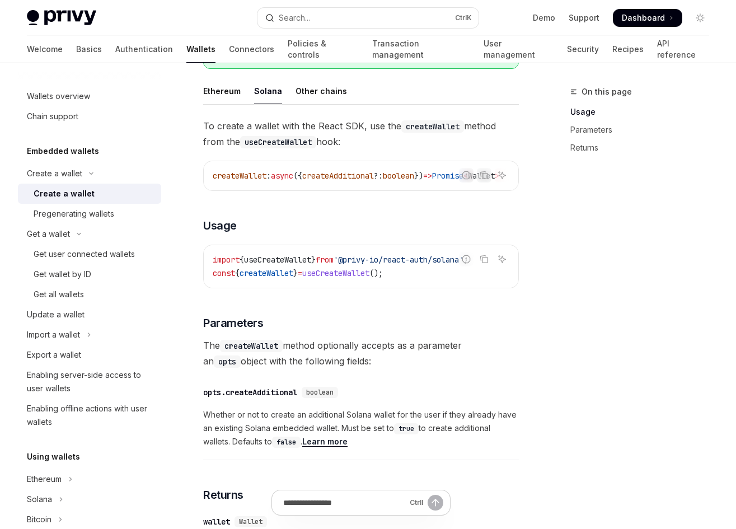
drag, startPoint x: 282, startPoint y: 204, endPoint x: 482, endPoint y: 208, distance: 200.4
click at [482, 208] on div "To create a wallet with the React SDK, use the createWallet method from the use…" at bounding box center [361, 343] width 316 height 450
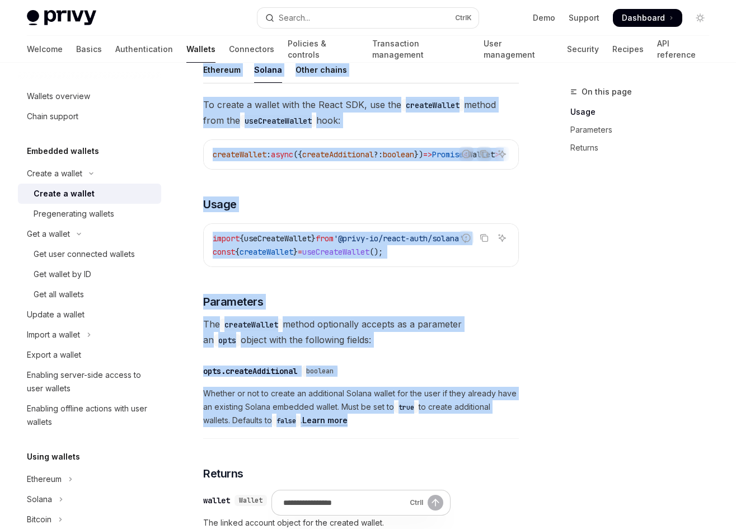
scroll to position [611, 0]
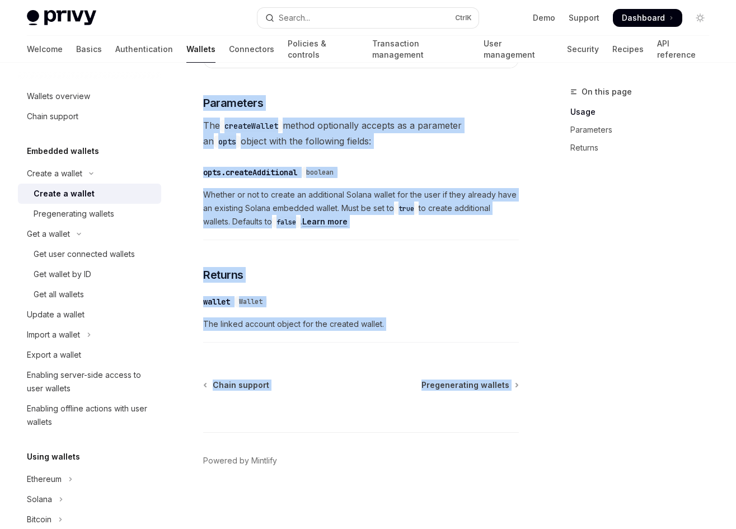
drag, startPoint x: 195, startPoint y: 69, endPoint x: 511, endPoint y: 342, distance: 418.6
click at [520, 333] on div "Create a wallet Create a wallet OpenAI Open in ChatGPT OpenAI Open in ChatGPT P…" at bounding box center [256, 10] width 530 height 1037
drag, startPoint x: 199, startPoint y: 83, endPoint x: 482, endPoint y: 519, distance: 520.6
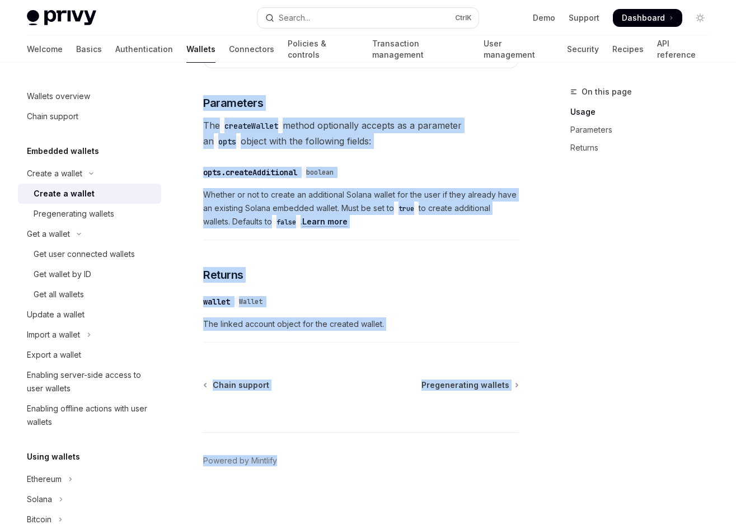
copy div "Create a wallet Create a wallet OpenAI Open in ChatGPT OpenAI Open in ChatGPT P…"
